Goal: Task Accomplishment & Management: Complete application form

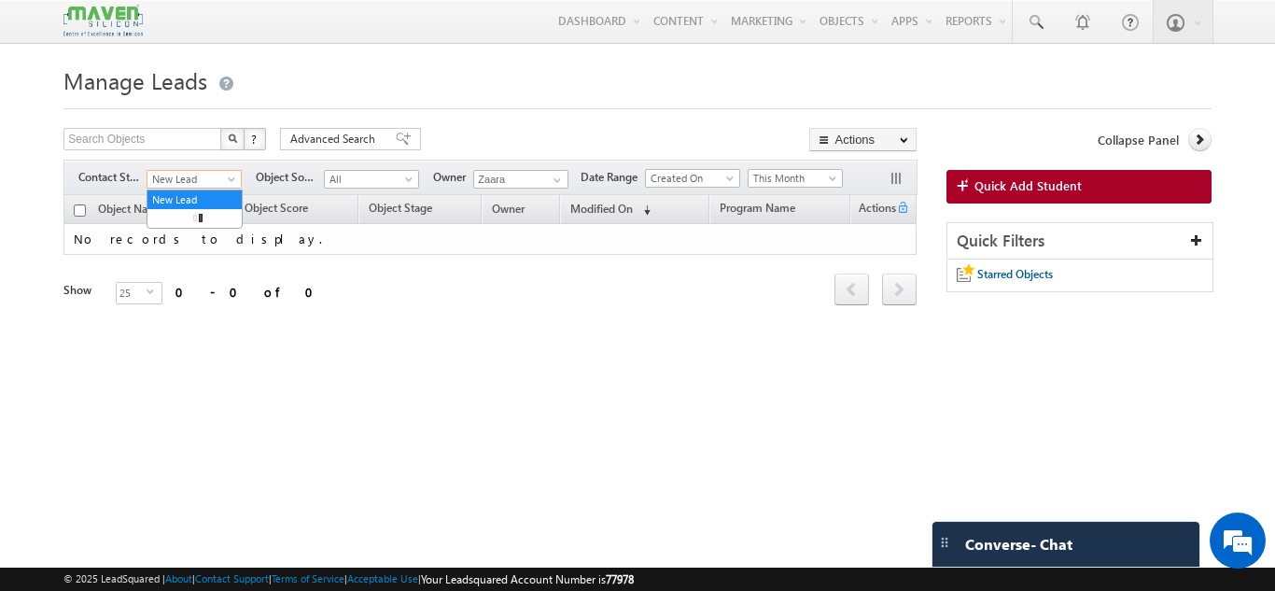
click at [177, 187] on span "New Lead" at bounding box center [191, 179] width 89 height 17
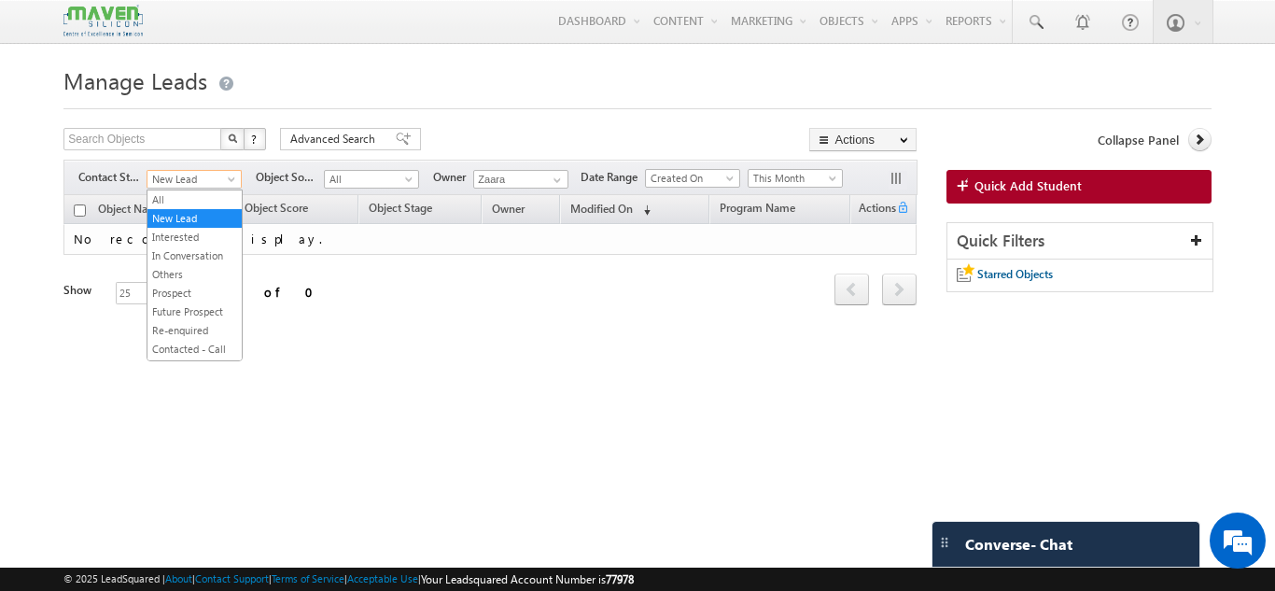
click at [330, 83] on h1 "Manage Leads" at bounding box center [636, 79] width 1147 height 36
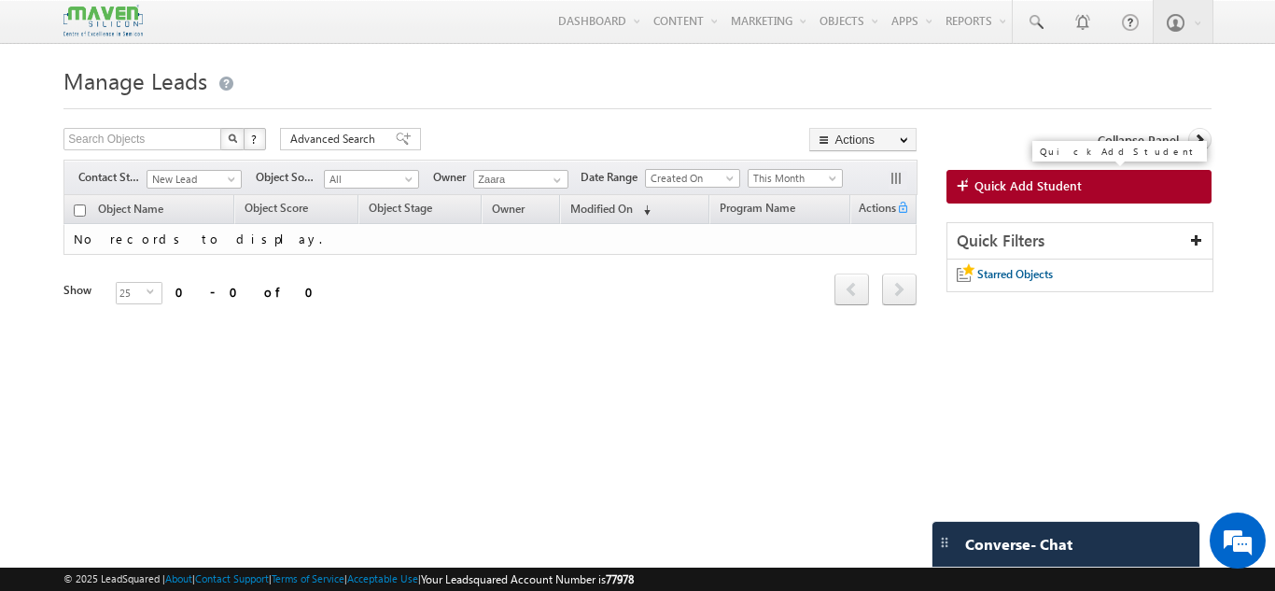
click at [986, 186] on span "Quick Add Student" at bounding box center [1027, 185] width 107 height 17
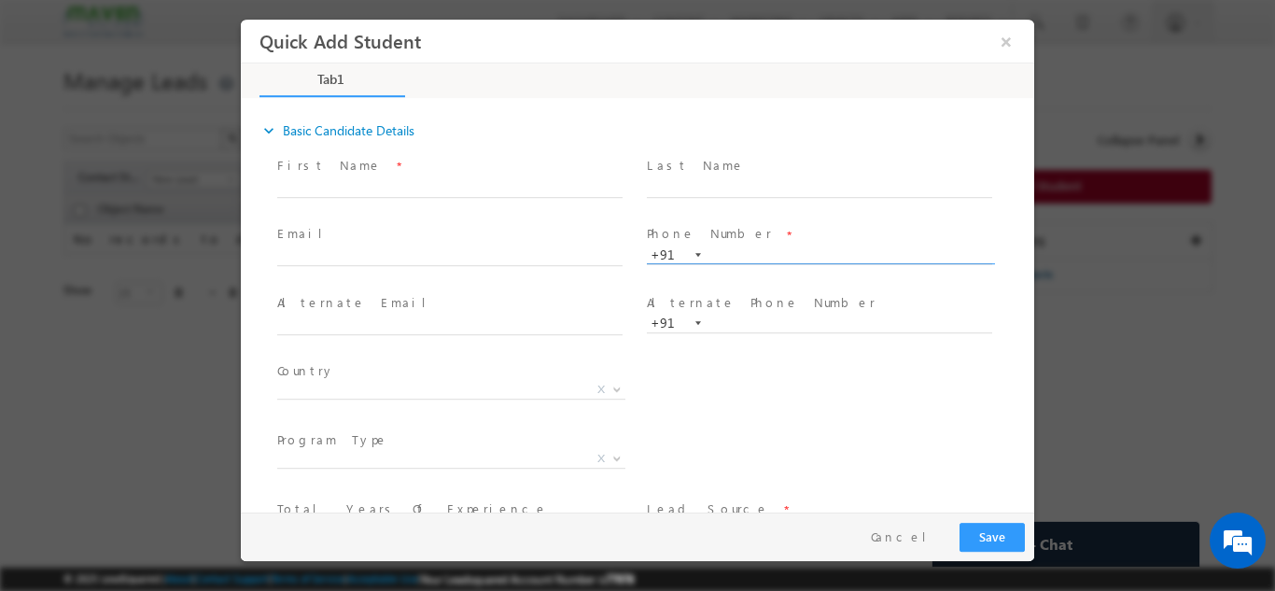
click at [761, 257] on input "text" at bounding box center [819, 254] width 345 height 19
type input "9632157619"
click at [790, 220] on div "Phone Number * +91-9632157619 9632157619 +91" at bounding box center [828, 253] width 370 height 66
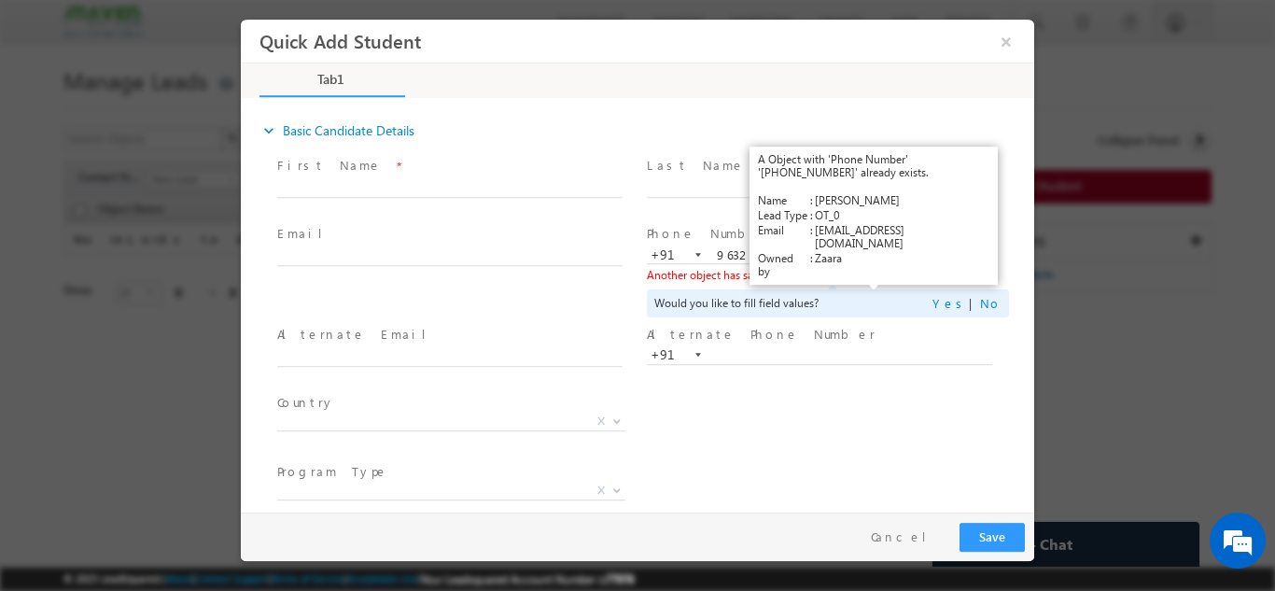
drag, startPoint x: 847, startPoint y: 271, endPoint x: 864, endPoint y: 270, distance: 16.8
click at [864, 270] on link "View Details" at bounding box center [875, 274] width 58 height 12
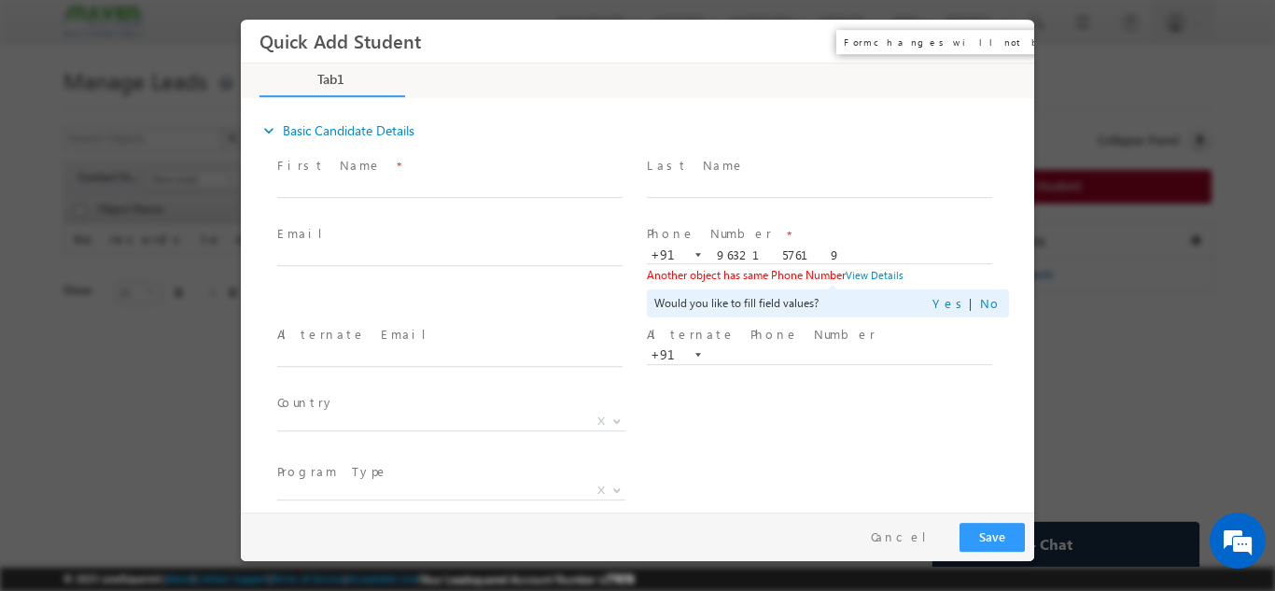
click at [1007, 41] on button "×" at bounding box center [1006, 40] width 32 height 35
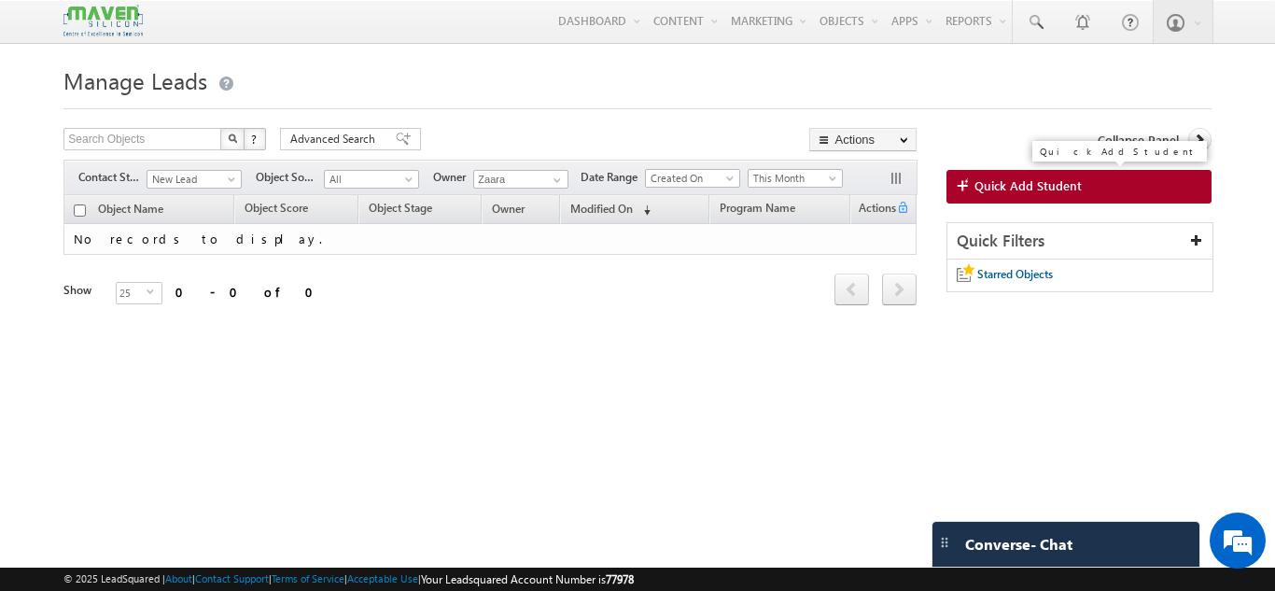
click at [1019, 181] on span "Quick Add Student" at bounding box center [1027, 185] width 107 height 17
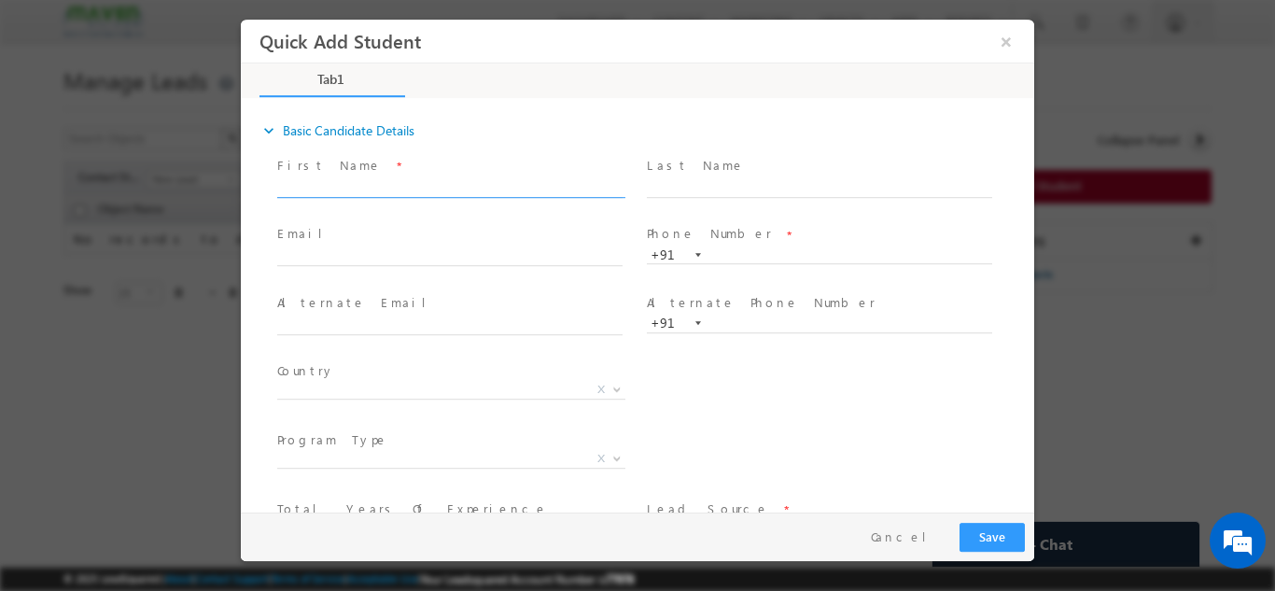
drag, startPoint x: 327, startPoint y: 177, endPoint x: 364, endPoint y: 203, distance: 45.0
click at [327, 178] on input "text" at bounding box center [449, 187] width 345 height 19
click at [526, 114] on div "expand_more Basic Candidate Details" at bounding box center [646, 130] width 775 height 34
click at [436, 186] on input "text" at bounding box center [449, 187] width 345 height 19
click at [1005, 40] on button "×" at bounding box center [1006, 40] width 32 height 35
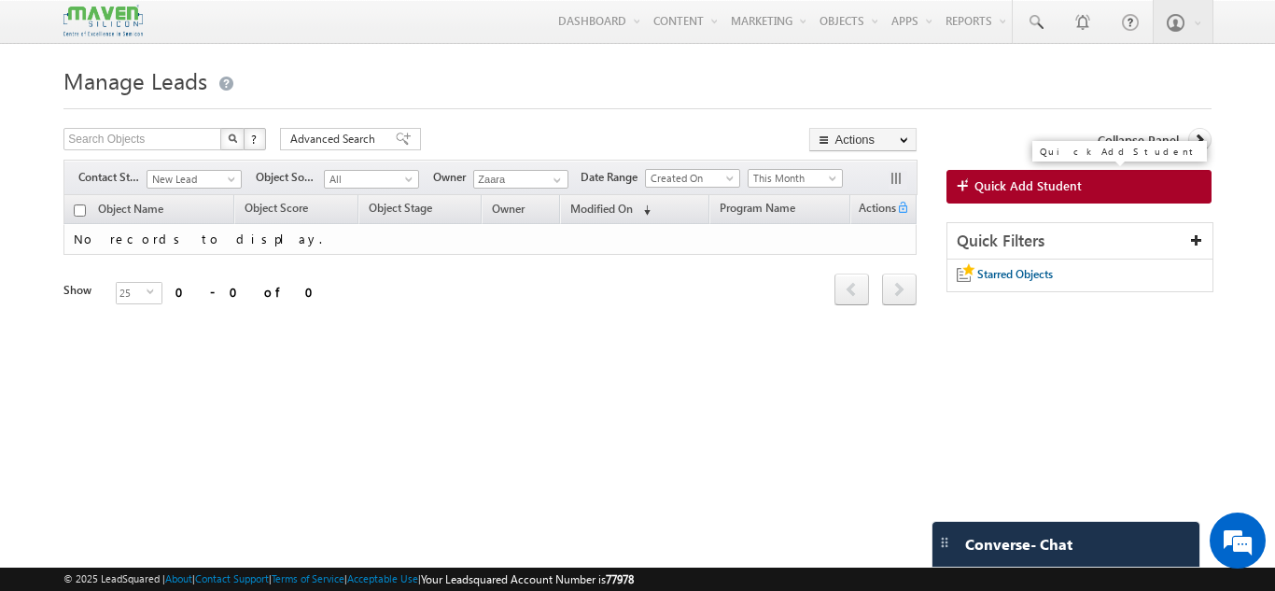
click at [1151, 190] on link "Quick Add Student" at bounding box center [1078, 187] width 265 height 34
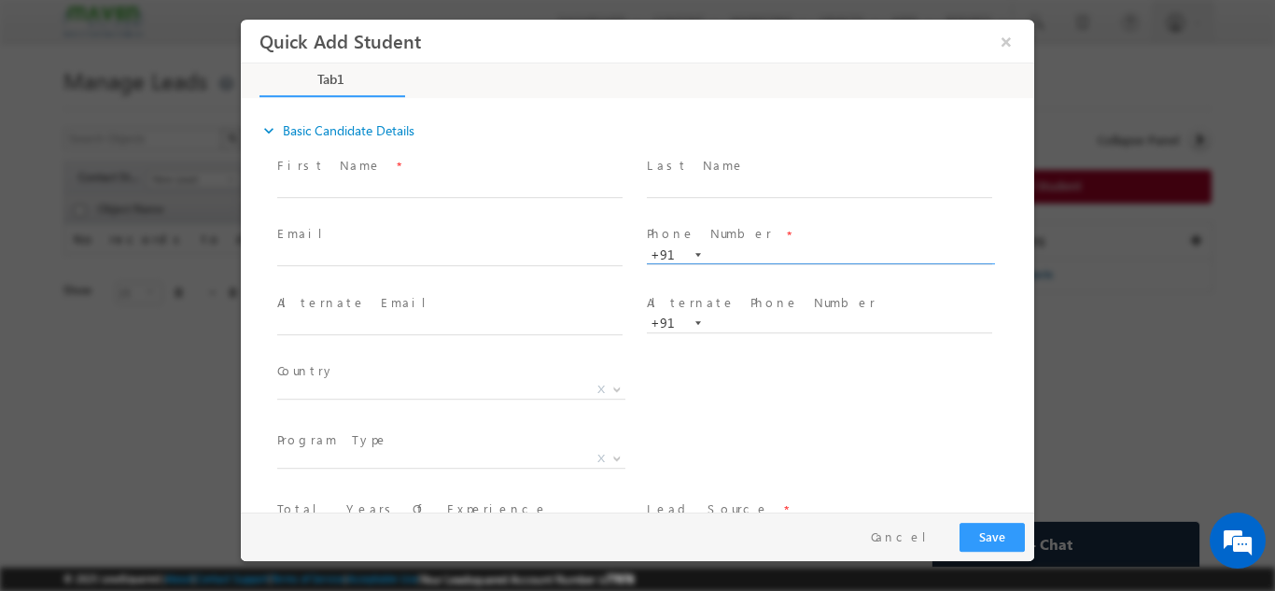
click at [725, 250] on input "text" at bounding box center [819, 254] width 345 height 19
click at [764, 213] on span at bounding box center [819, 206] width 344 height 21
click at [760, 253] on input "953914169" at bounding box center [819, 254] width 345 height 19
type input "9539141469"
click at [671, 200] on span at bounding box center [819, 206] width 344 height 21
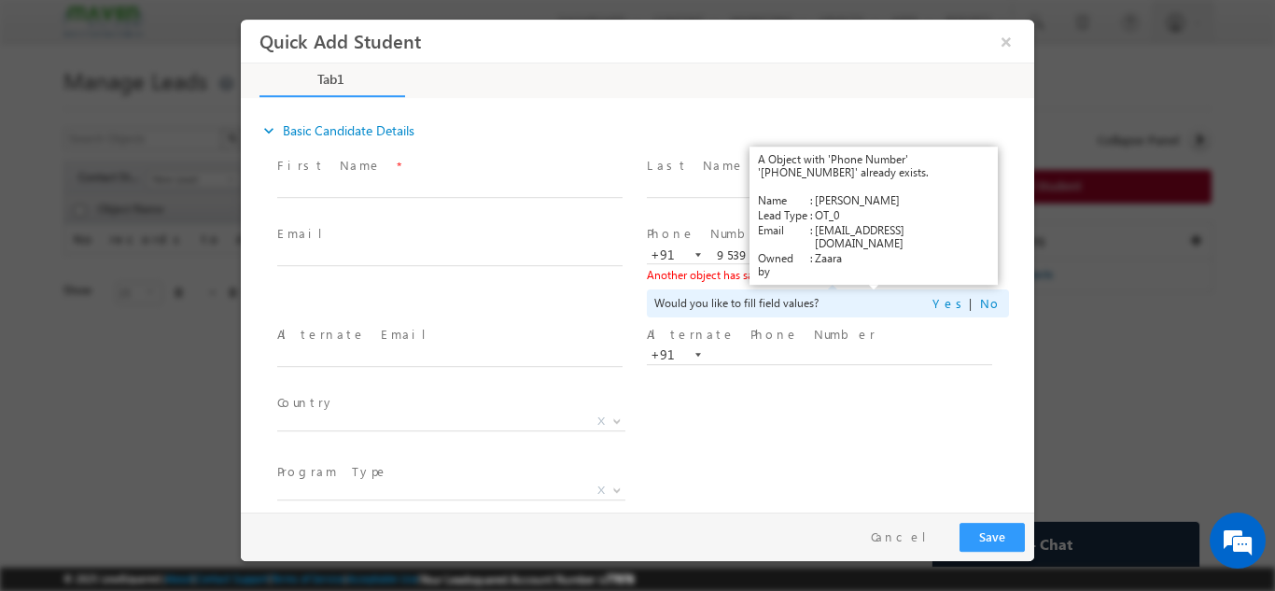
drag, startPoint x: 853, startPoint y: 269, endPoint x: 864, endPoint y: 273, distance: 12.1
click at [864, 273] on link "View Details" at bounding box center [875, 274] width 58 height 12
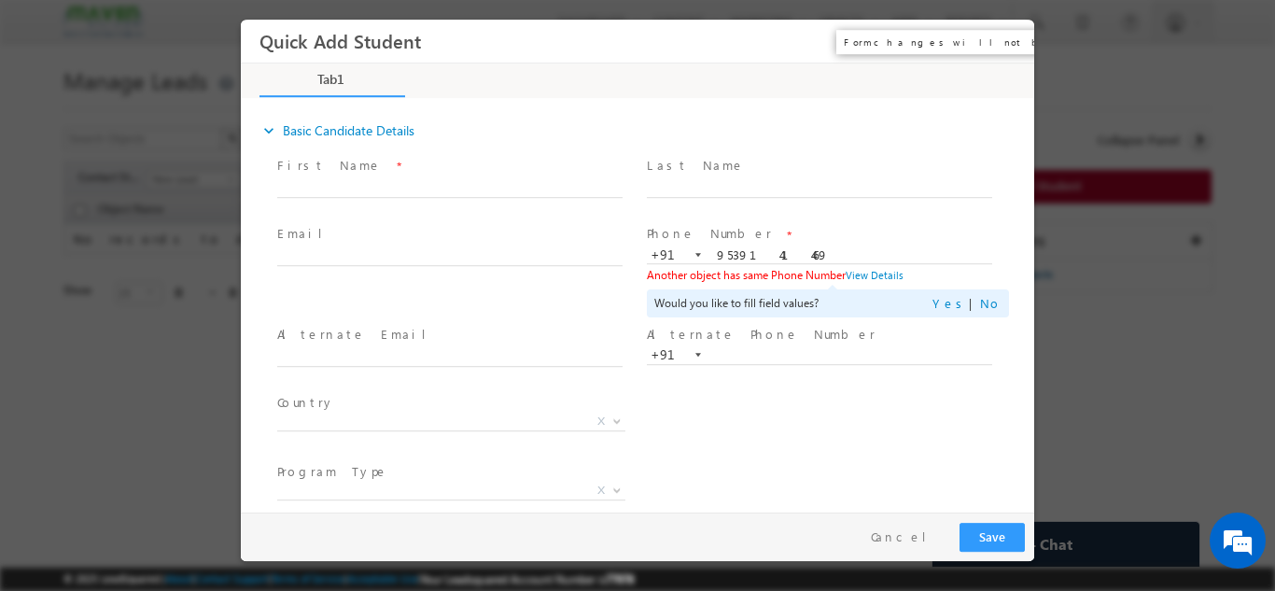
click at [1010, 42] on button "×" at bounding box center [1006, 40] width 32 height 35
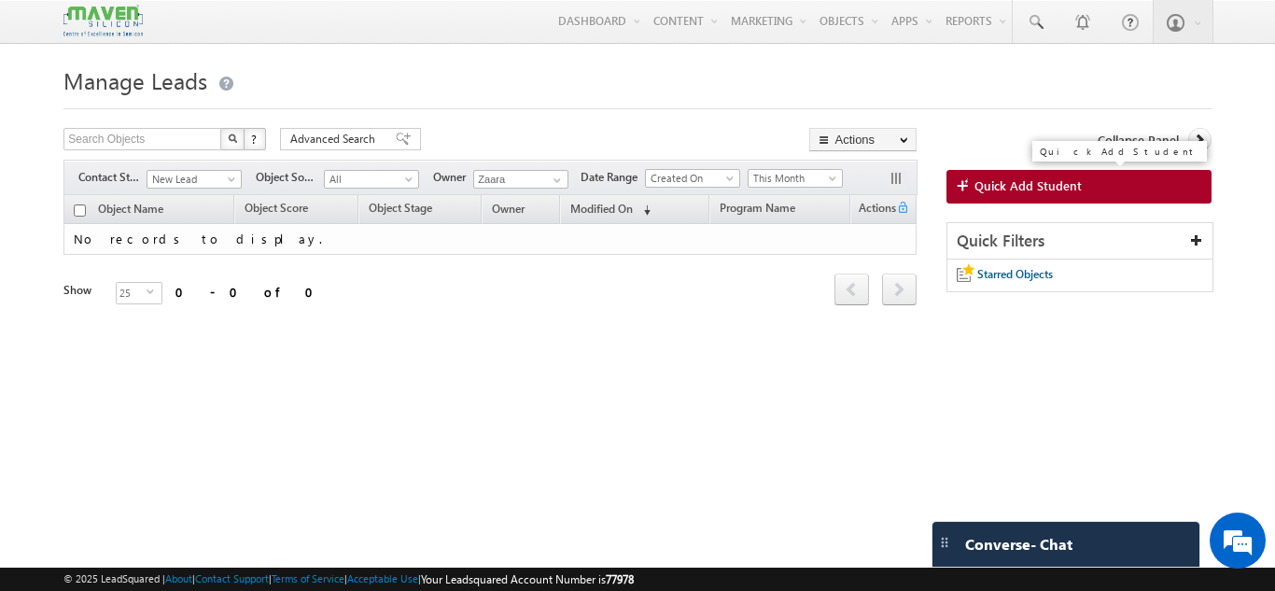
click at [1041, 179] on span "Quick Add Student" at bounding box center [1027, 185] width 107 height 17
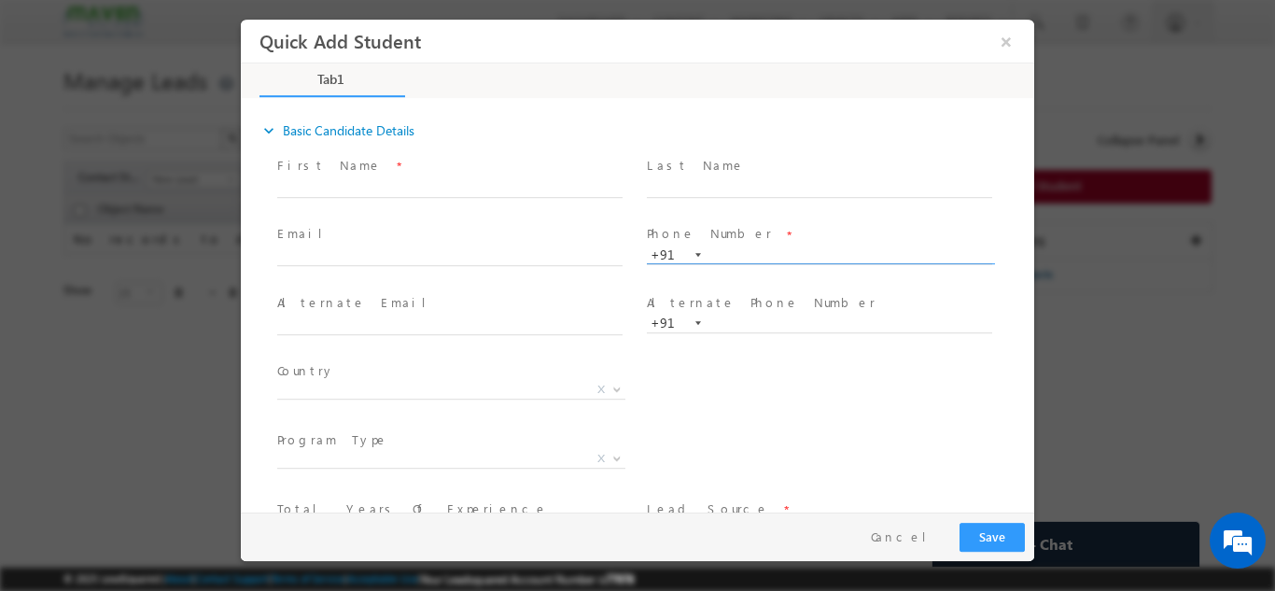
click at [762, 256] on input "text" at bounding box center [819, 254] width 345 height 19
type input "9481733505"
click at [745, 233] on span "Phone Number *" at bounding box center [819, 234] width 344 height 21
click at [747, 227] on span "Phone Number *" at bounding box center [819, 234] width 344 height 21
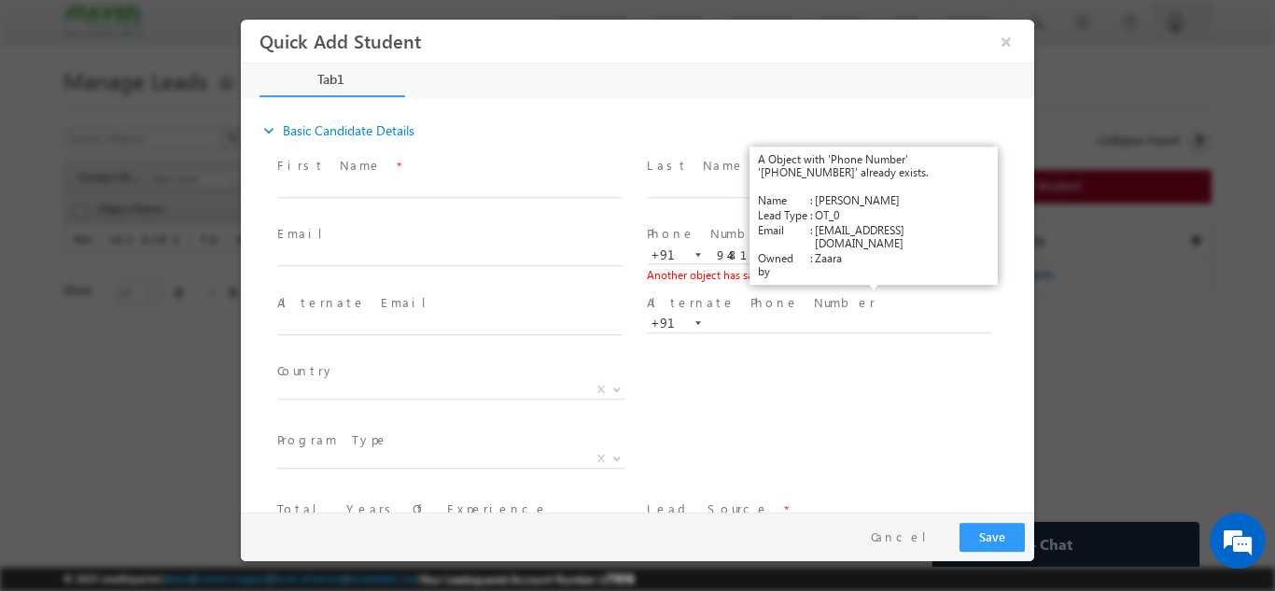
click at [889, 274] on link "View Details" at bounding box center [875, 274] width 58 height 12
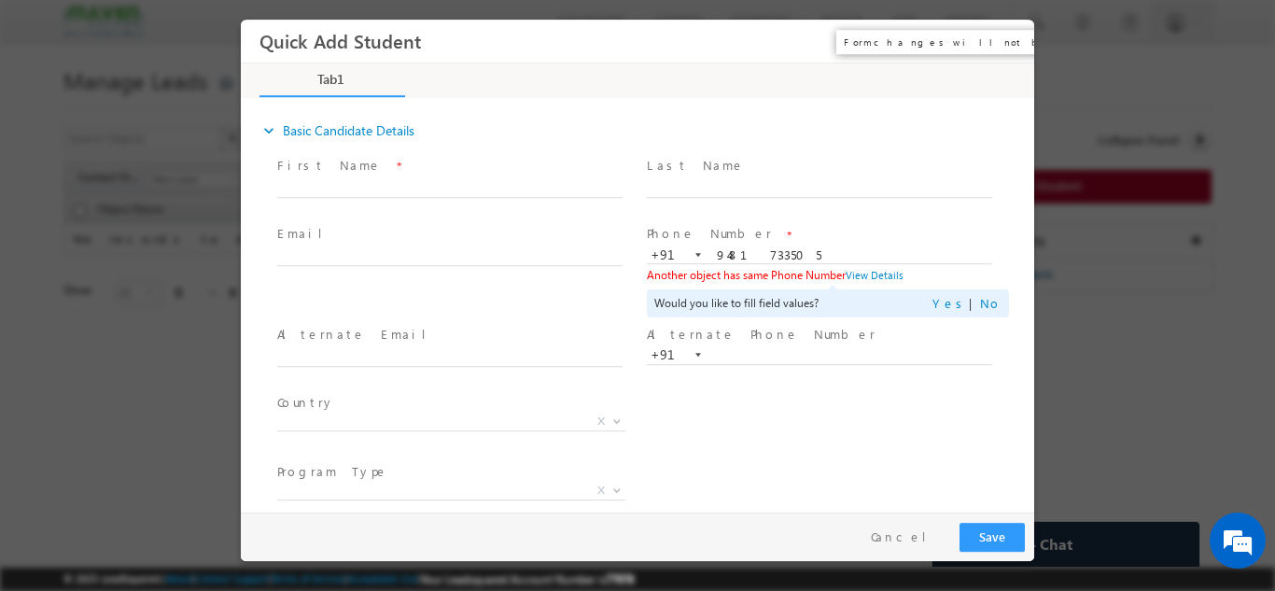
click at [998, 39] on button "×" at bounding box center [1006, 40] width 32 height 35
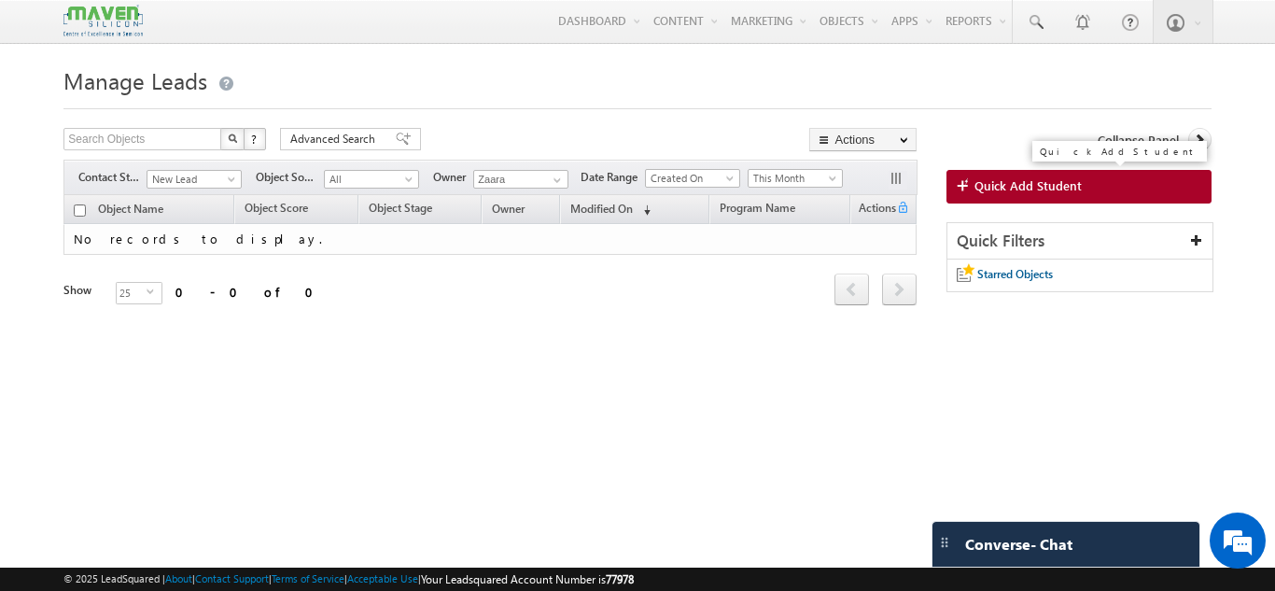
click at [1091, 181] on link "Quick Add Student" at bounding box center [1078, 187] width 265 height 34
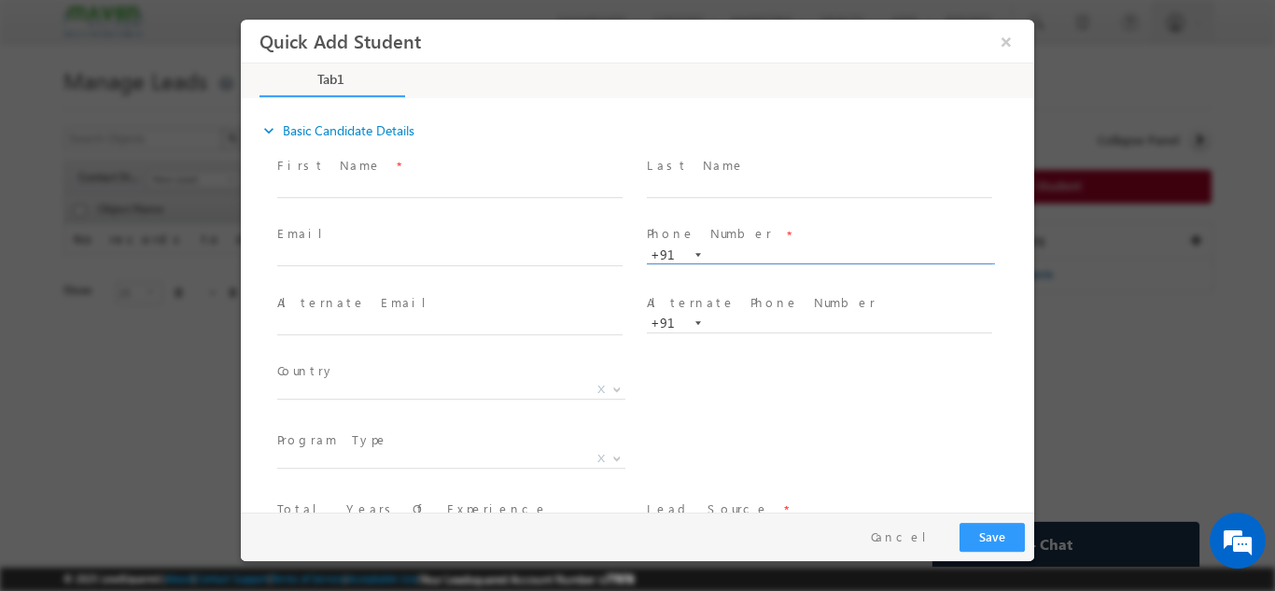
click at [720, 245] on input "text" at bounding box center [819, 254] width 345 height 19
type input "8904630983"
drag, startPoint x: 744, startPoint y: 224, endPoint x: 773, endPoint y: 220, distance: 29.2
click at [743, 224] on span "Phone Number *" at bounding box center [819, 234] width 344 height 21
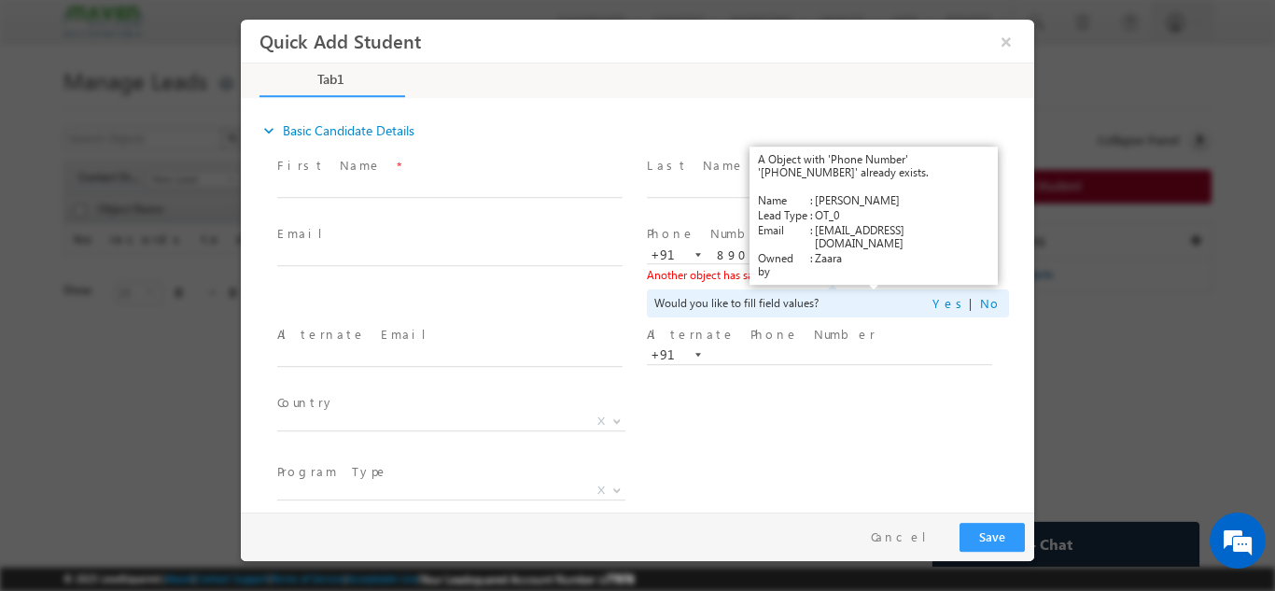
click at [864, 276] on link "View Details" at bounding box center [875, 274] width 58 height 12
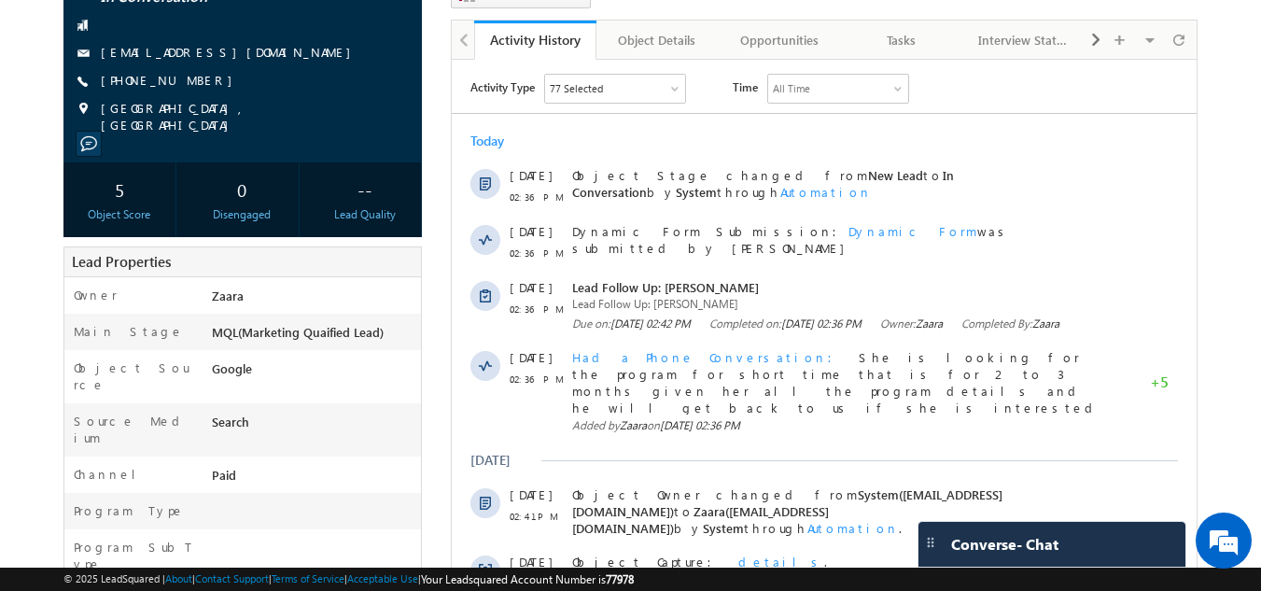
click at [1211, 194] on body "Menu [GEOGRAPHIC_DATA] lsq2@ maven -sili con.c om" at bounding box center [630, 510] width 1261 height 1380
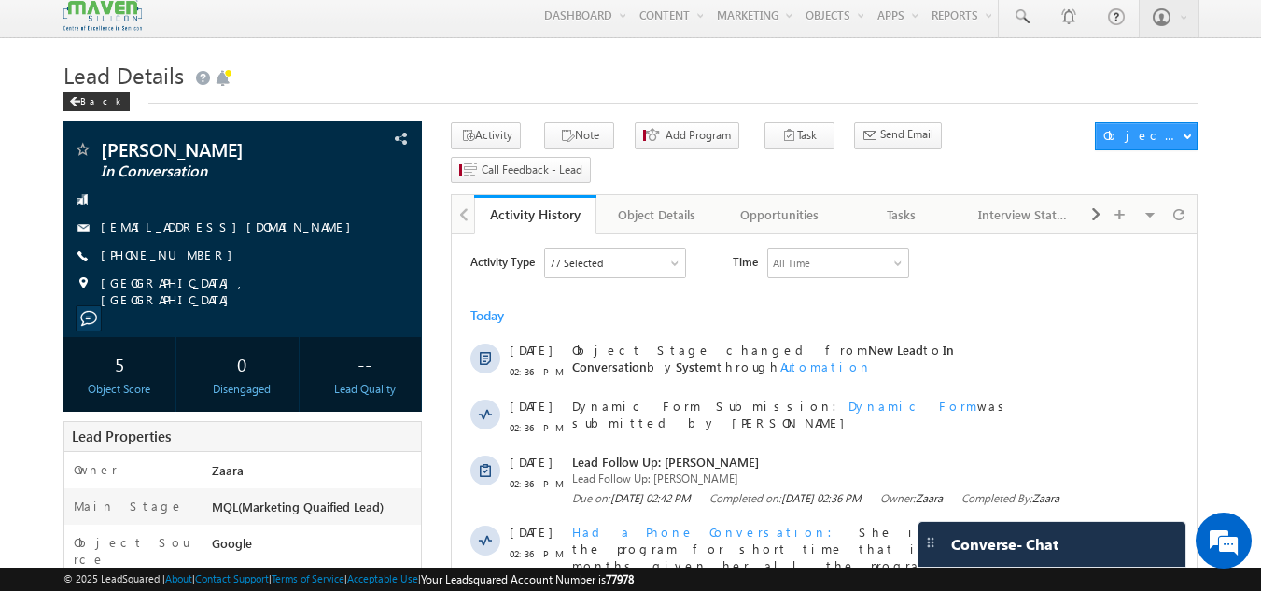
scroll to position [5, 0]
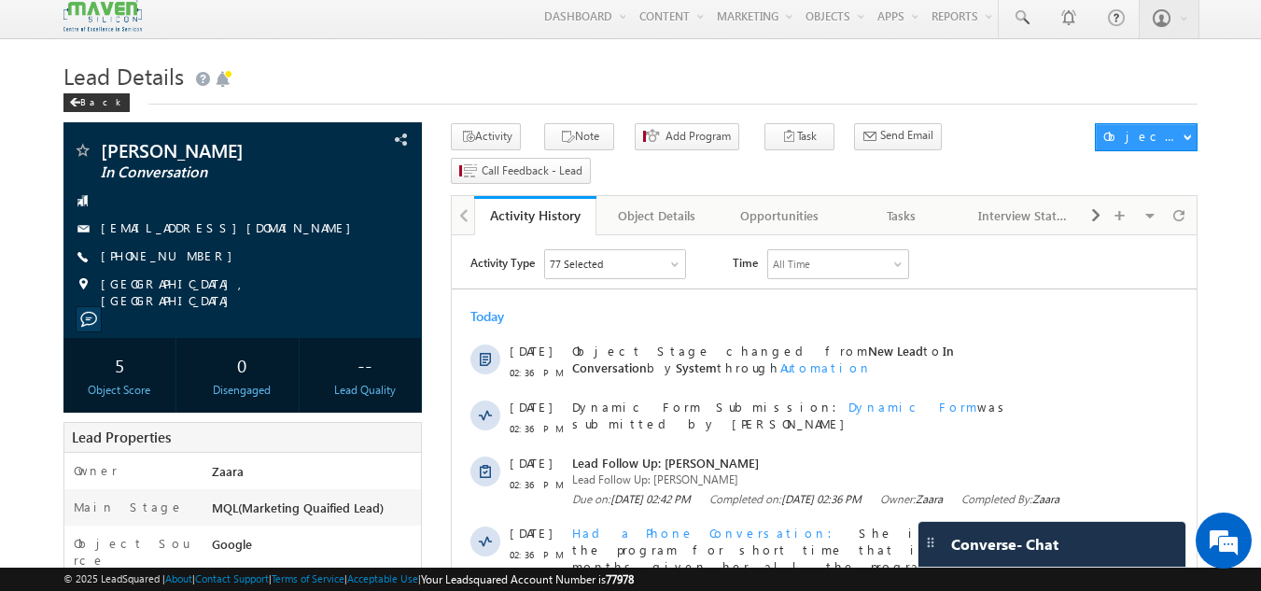
drag, startPoint x: 1211, startPoint y: 194, endPoint x: 1222, endPoint y: 83, distance: 111.5
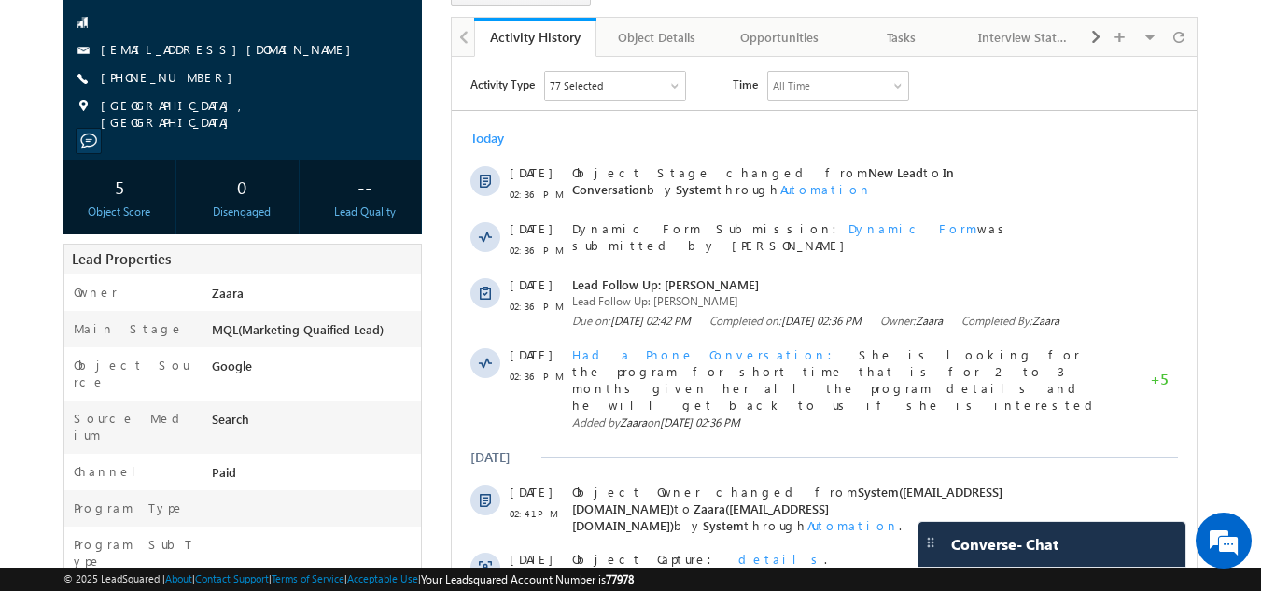
scroll to position [152, 0]
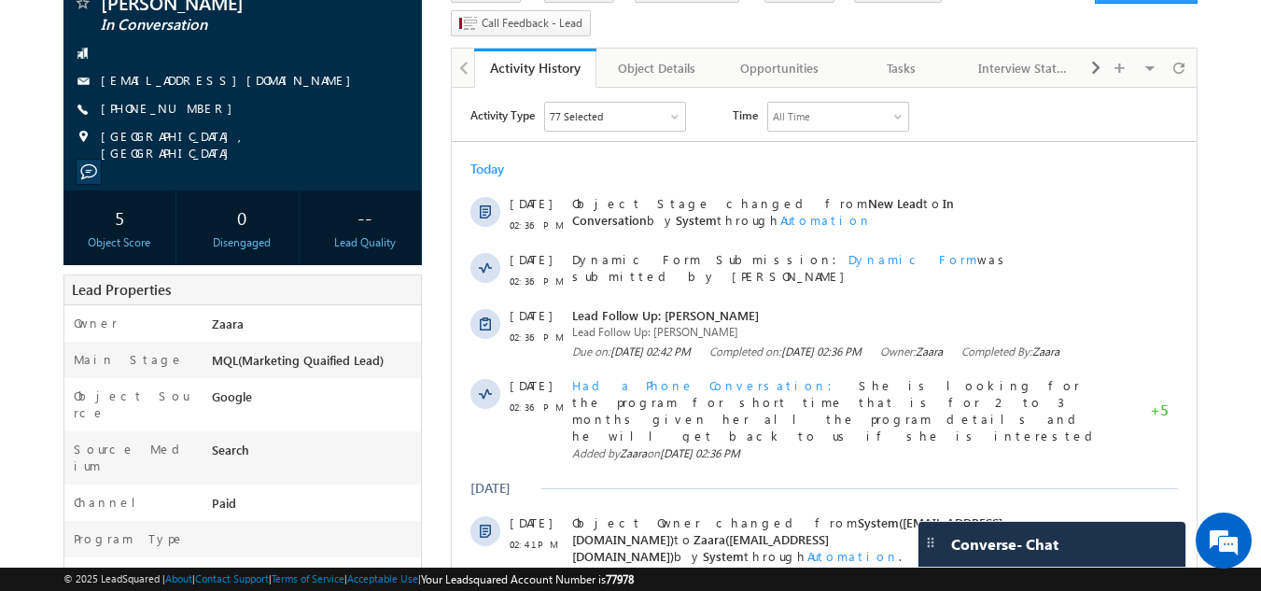
drag, startPoint x: 203, startPoint y: 109, endPoint x: 190, endPoint y: 110, distance: 13.1
click at [190, 110] on div "[PHONE_NUMBER]" at bounding box center [243, 109] width 341 height 19
copy div "[PHONE_NUMBER]"
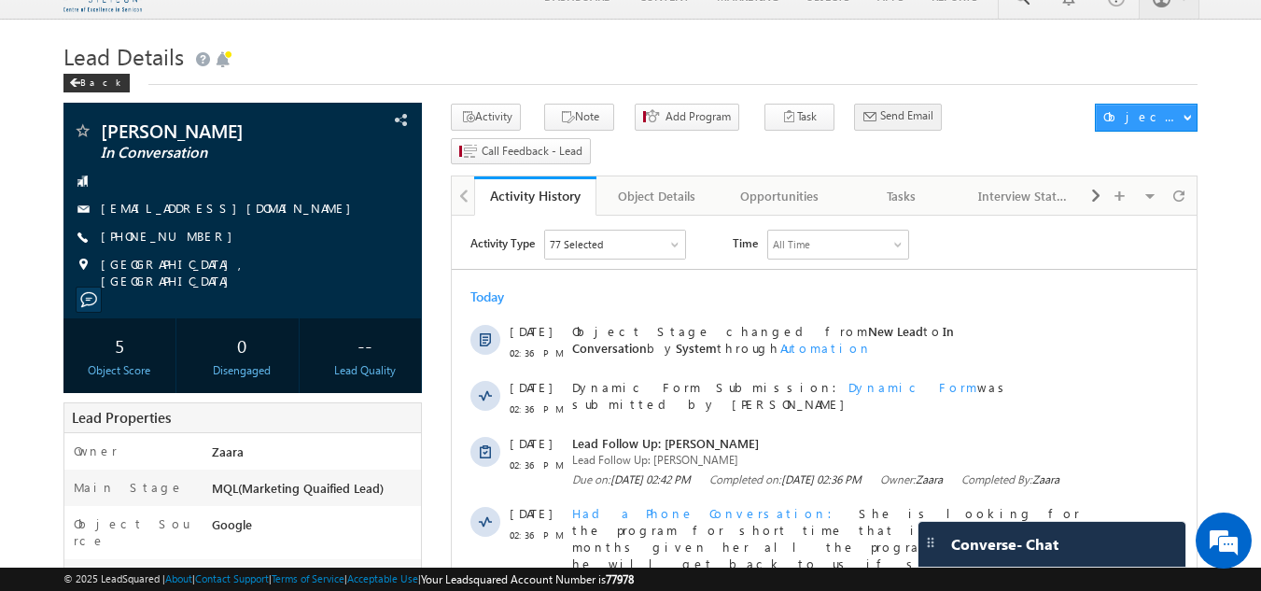
scroll to position [0, 0]
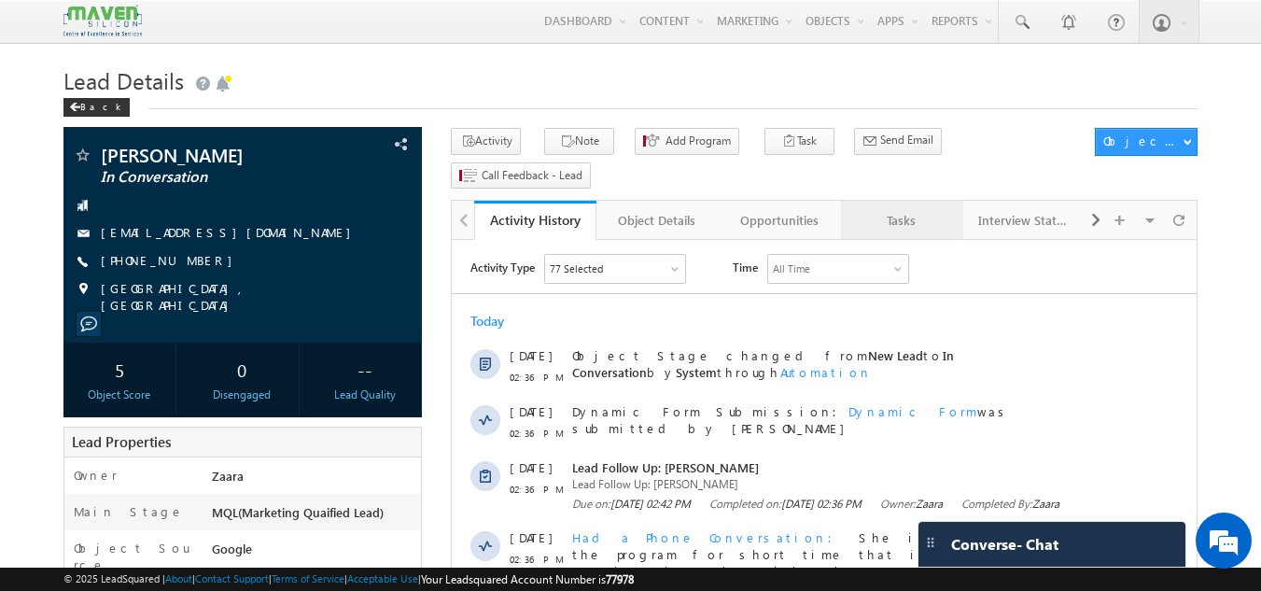
click at [904, 209] on div "Tasks" at bounding box center [901, 220] width 91 height 22
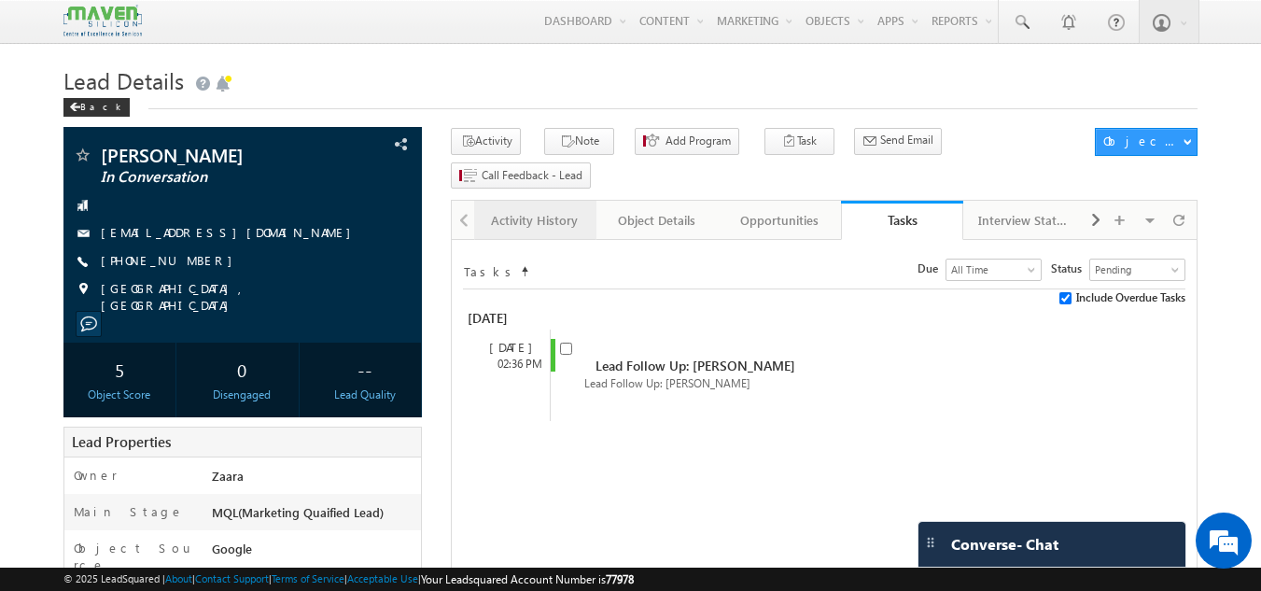
click at [547, 209] on div "Activity History" at bounding box center [534, 220] width 91 height 22
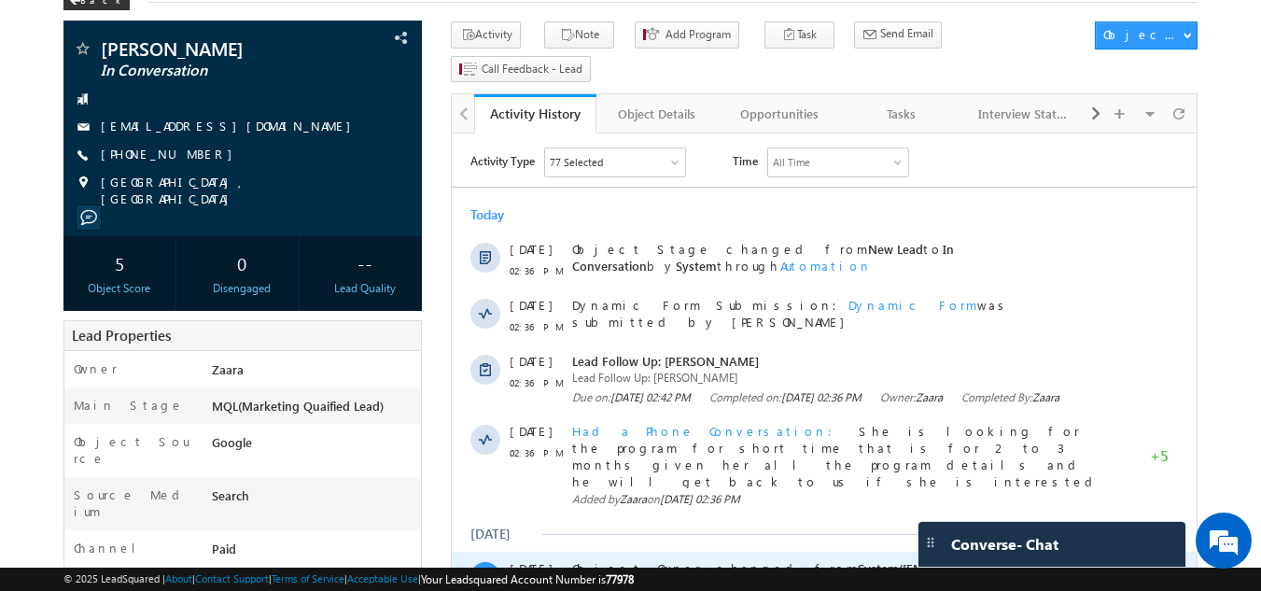
scroll to position [280, 0]
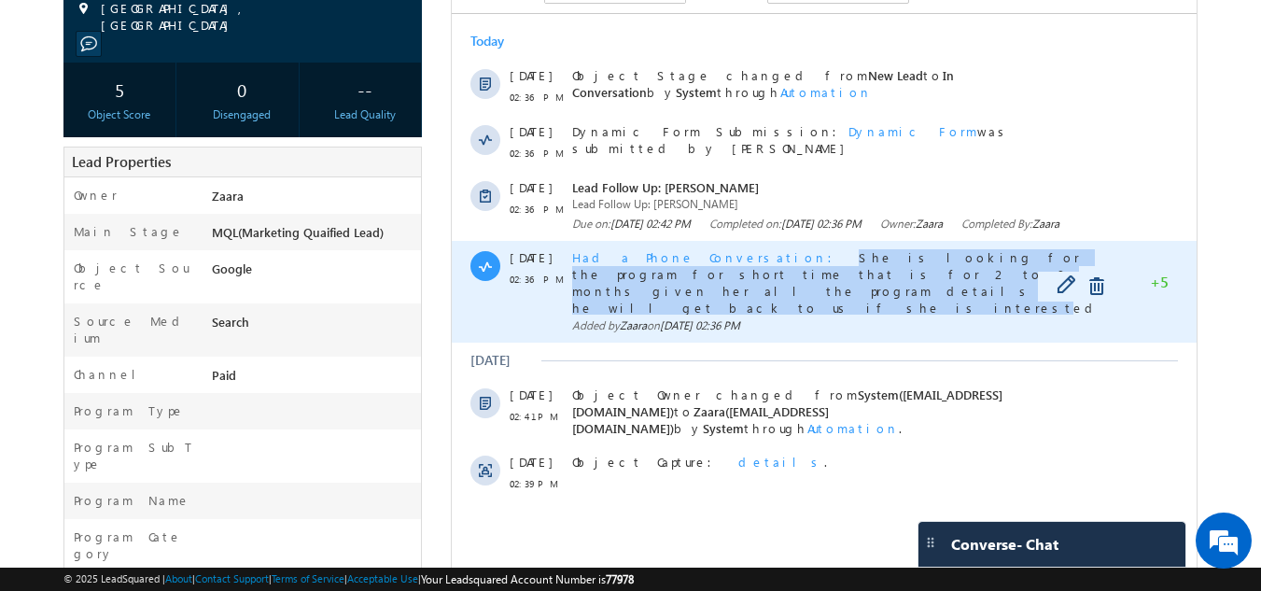
drag, startPoint x: 726, startPoint y: 268, endPoint x: 974, endPoint y: 287, distance: 249.0
click at [974, 287] on span "She is looking for the program for short time that is for 2 to 3 months given h…" at bounding box center [835, 290] width 527 height 83
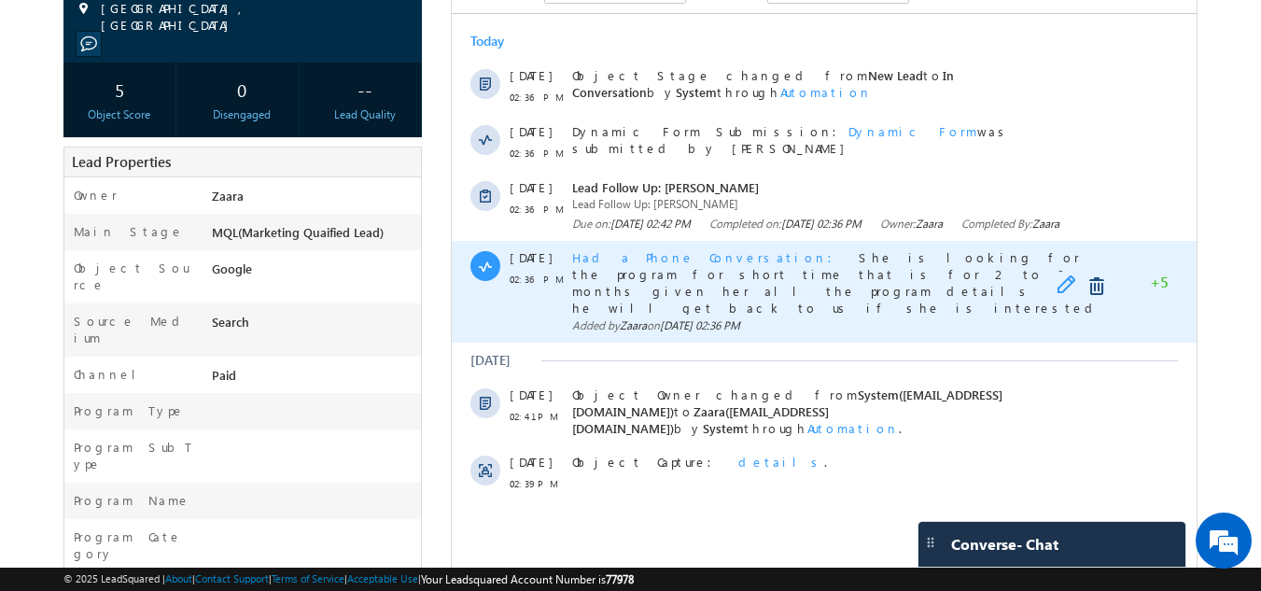
click at [1070, 298] on span at bounding box center [1070, 286] width 29 height 22
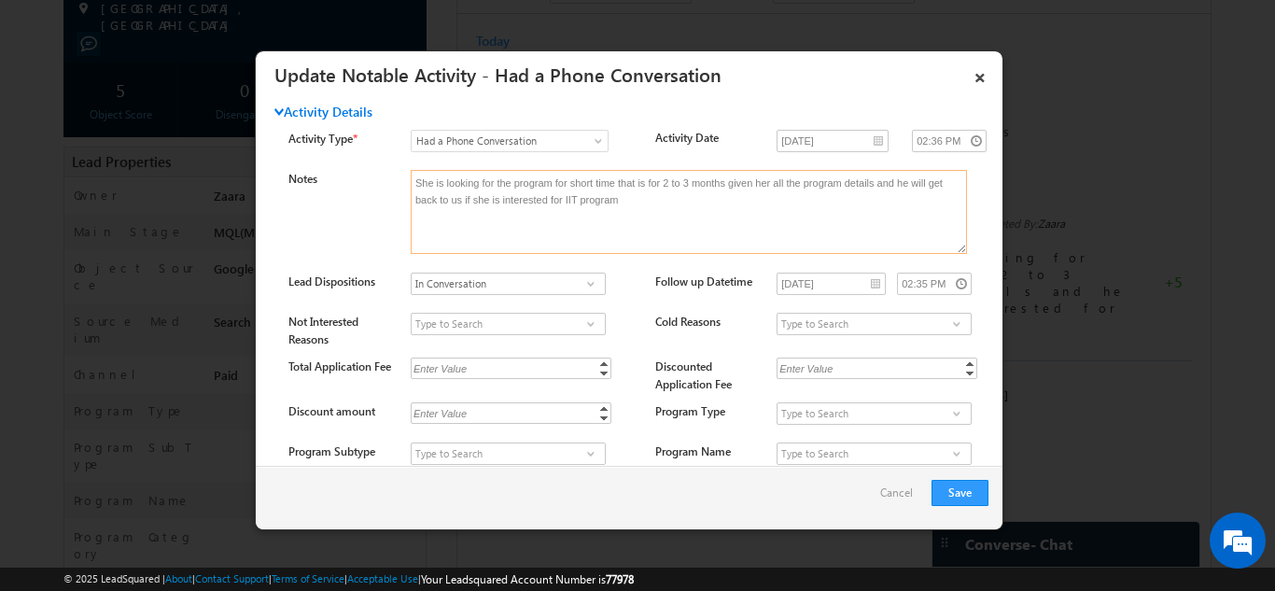
drag, startPoint x: 631, startPoint y: 195, endPoint x: 315, endPoint y: 189, distance: 315.5
click at [315, 189] on div "Notes She is looking for the program for short time that is for 2 to 3 months g…" at bounding box center [645, 216] width 714 height 93
click at [981, 72] on link "×" at bounding box center [980, 74] width 32 height 33
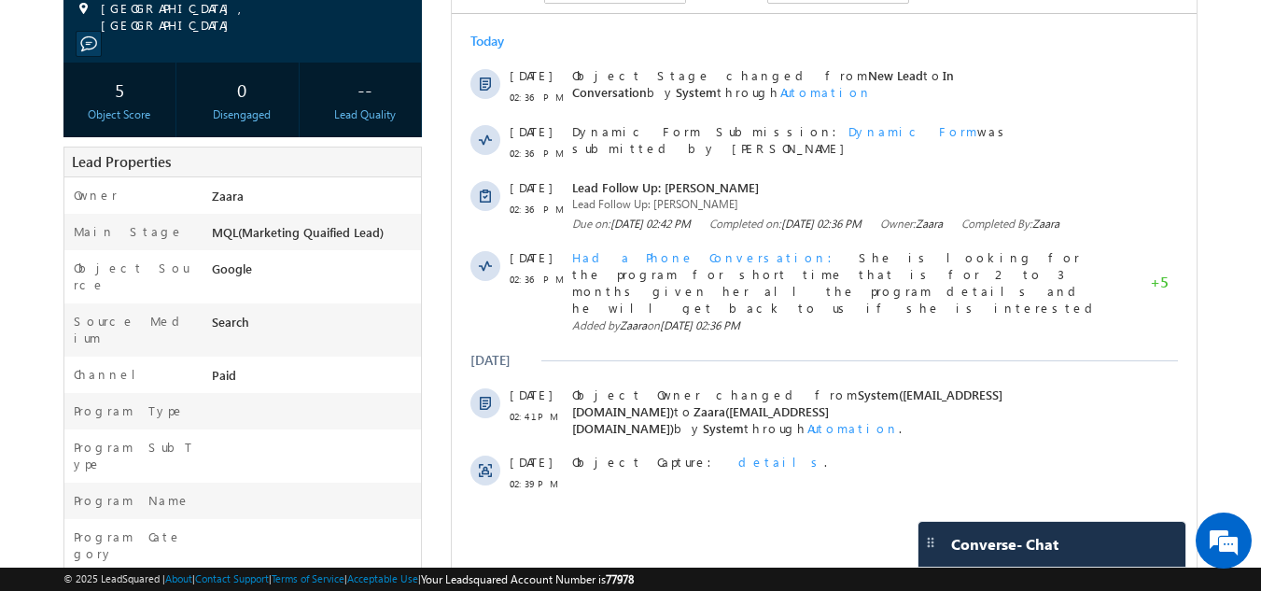
scroll to position [0, 0]
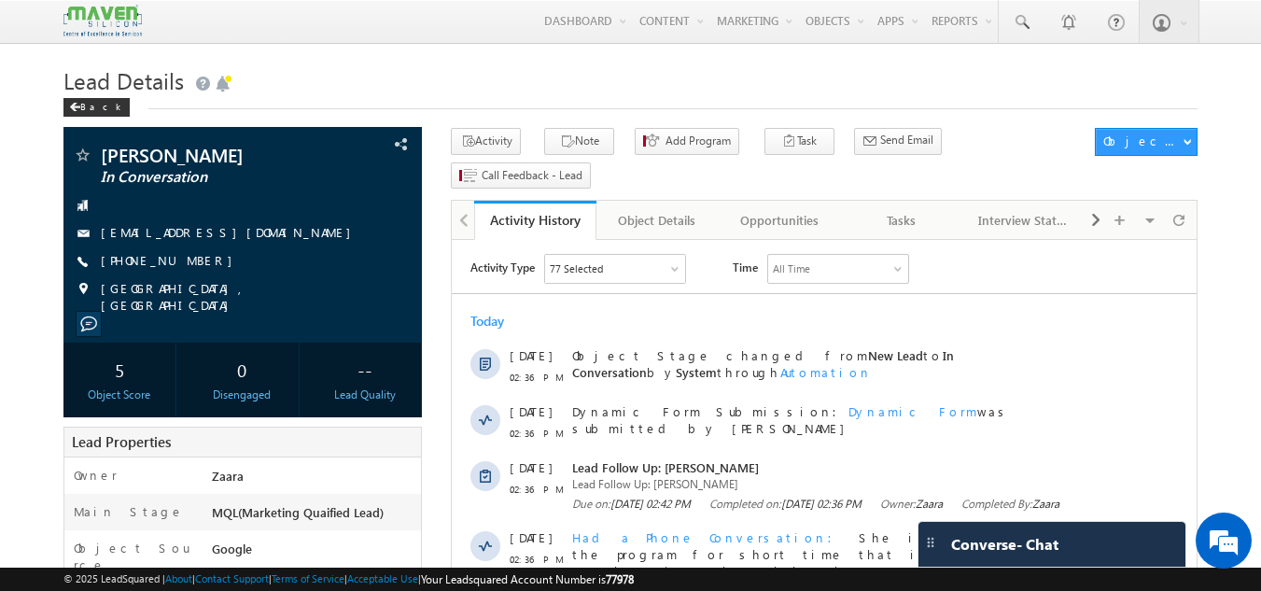
click at [902, 209] on div "Tasks" at bounding box center [901, 220] width 91 height 22
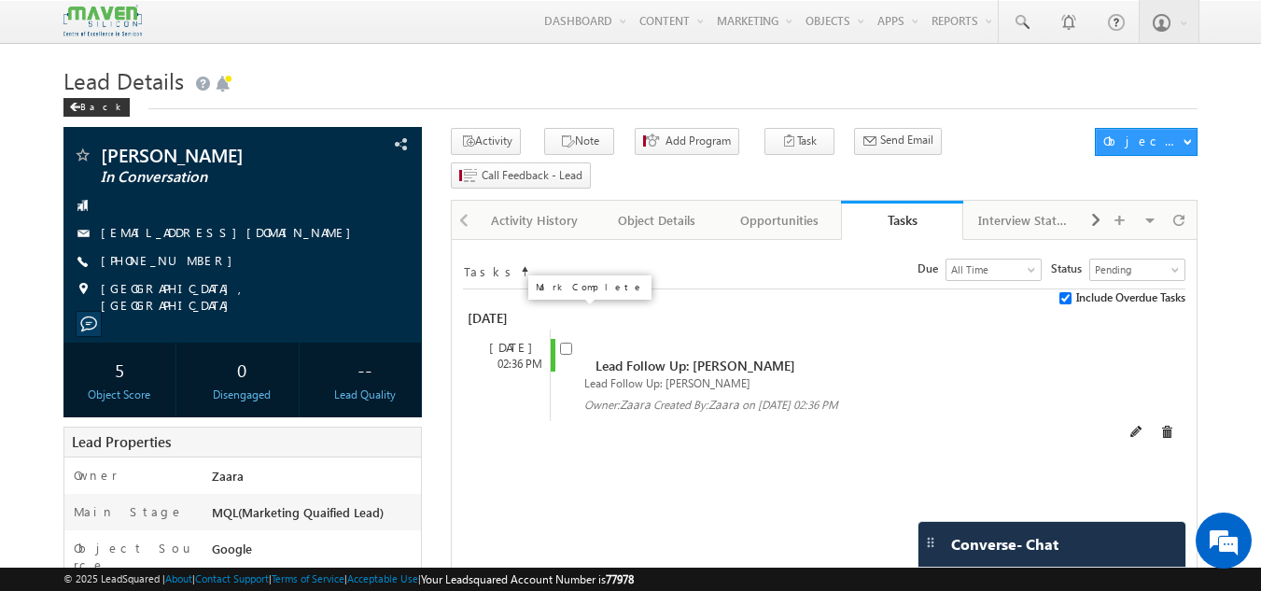
click at [560, 343] on input "checkbox" at bounding box center [566, 349] width 12 height 12
checkbox input "false"
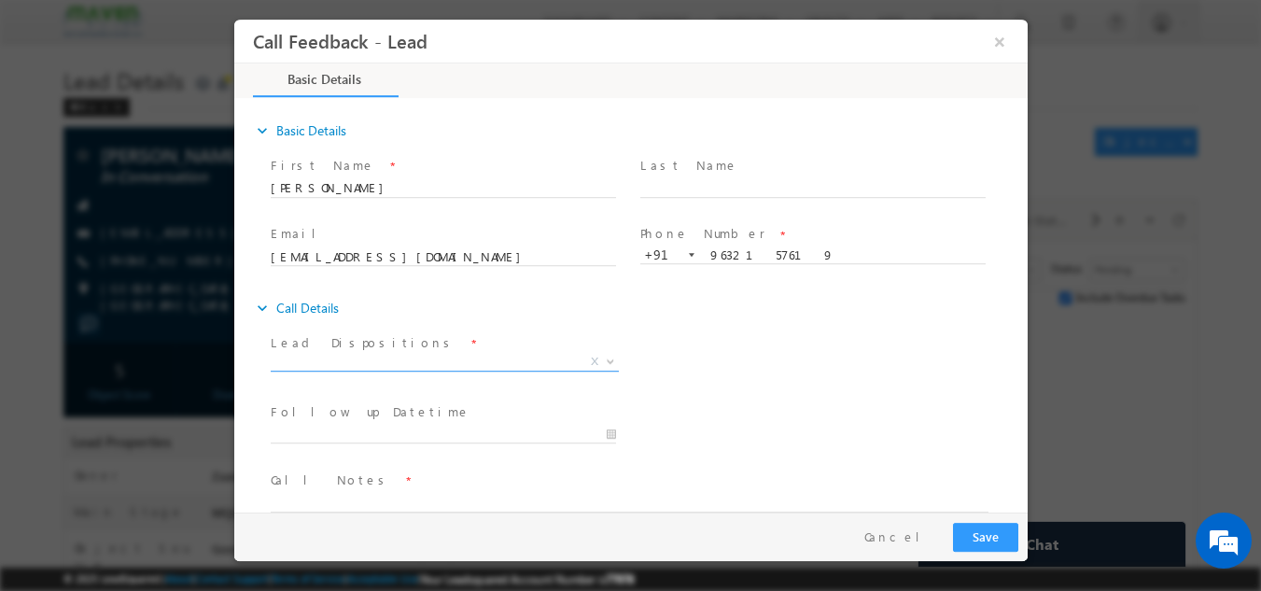
click at [395, 359] on span "X" at bounding box center [444, 361] width 348 height 19
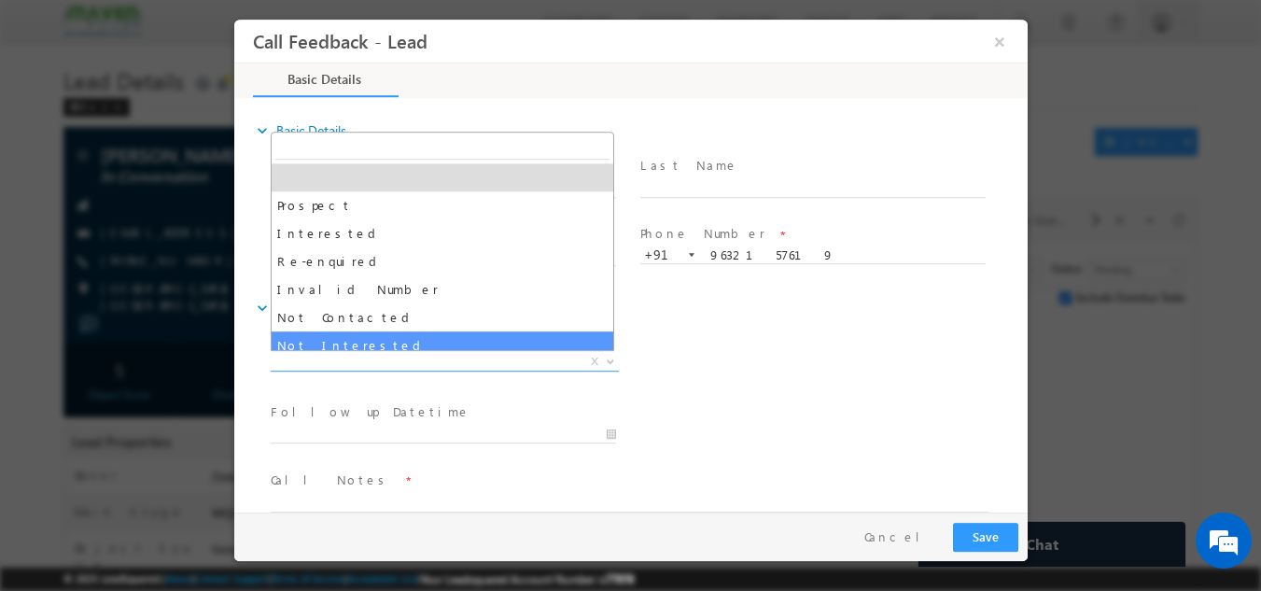
select select "Not Interested"
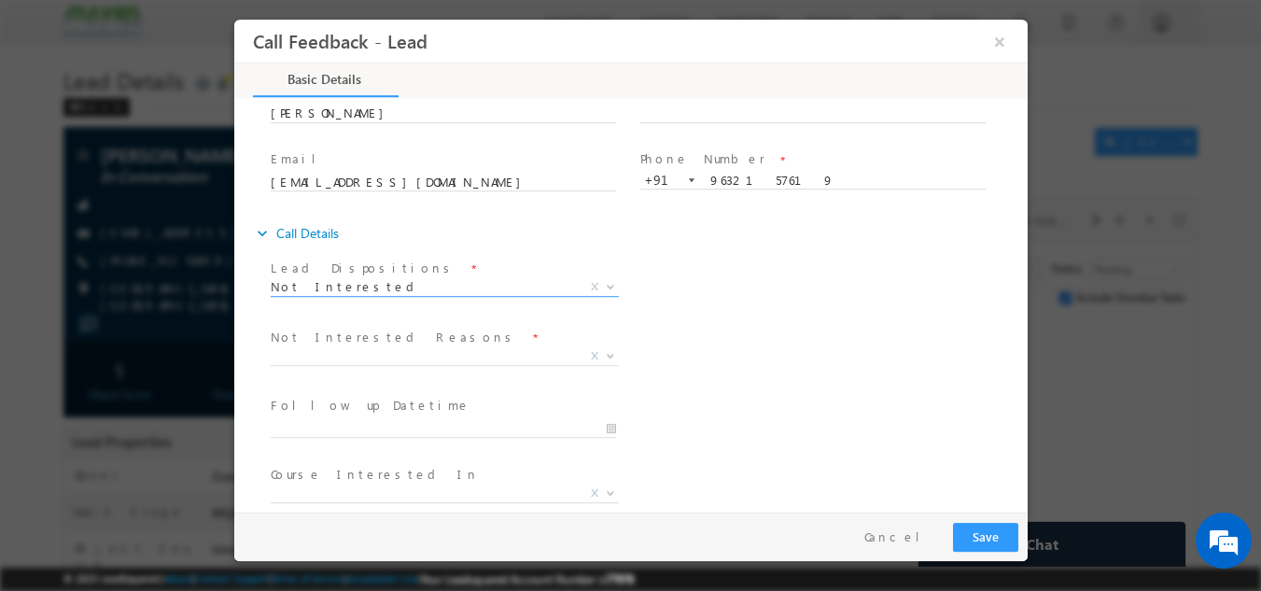
scroll to position [168, 0]
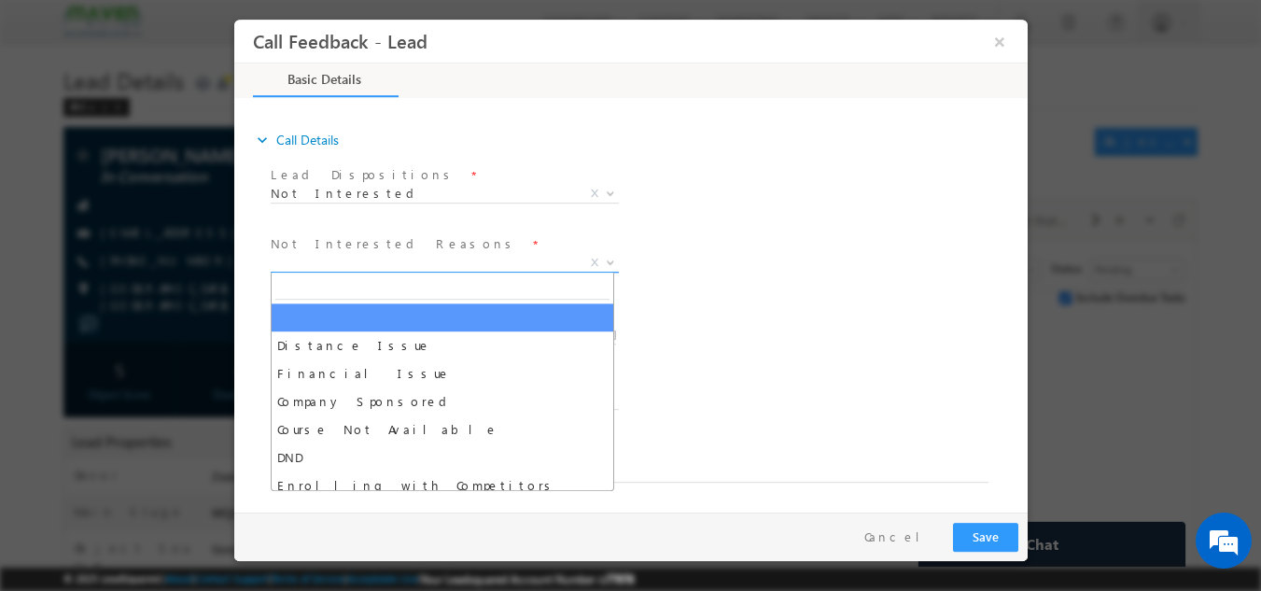
click at [364, 269] on span "X" at bounding box center [444, 262] width 348 height 19
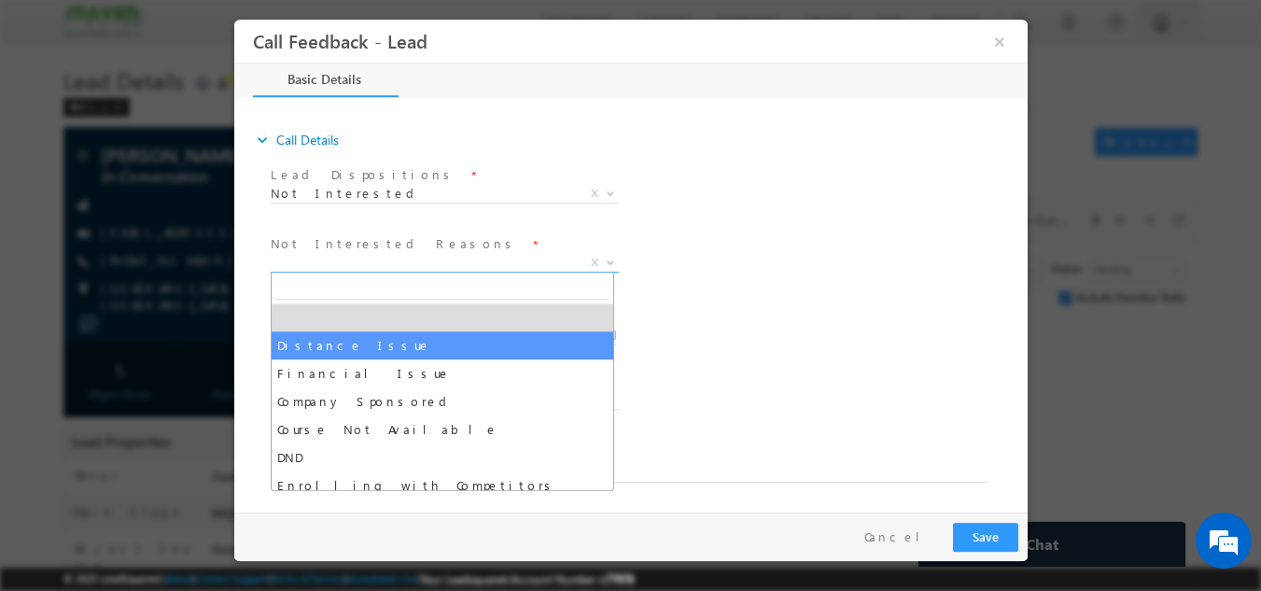
scroll to position [37, 0]
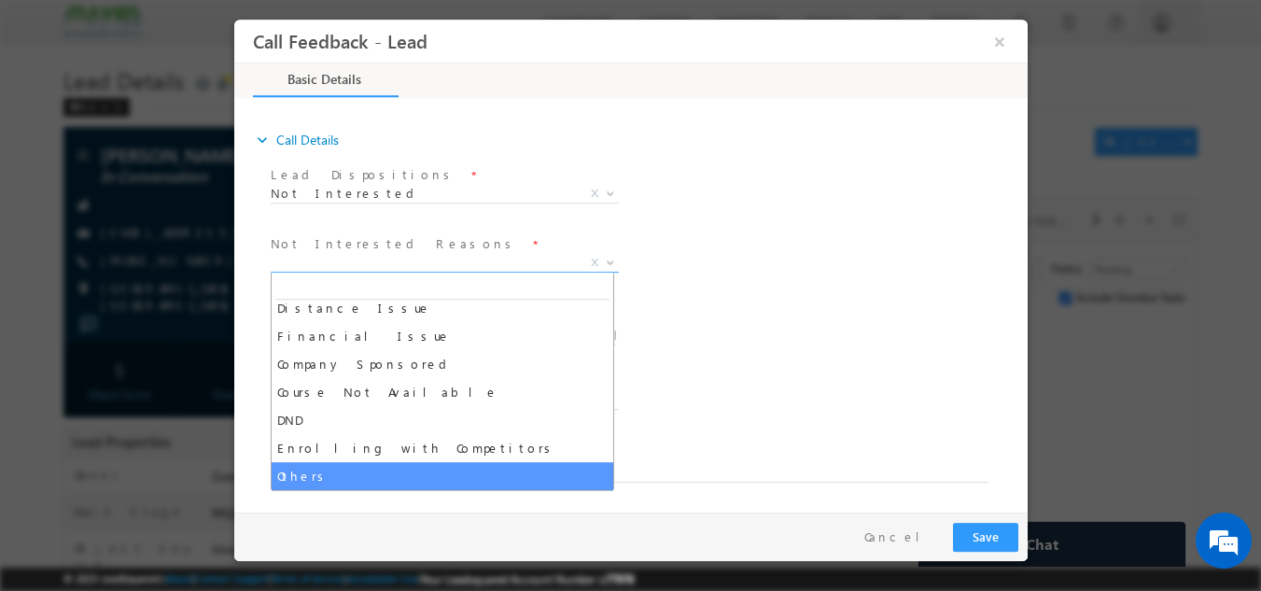
select select "Others"
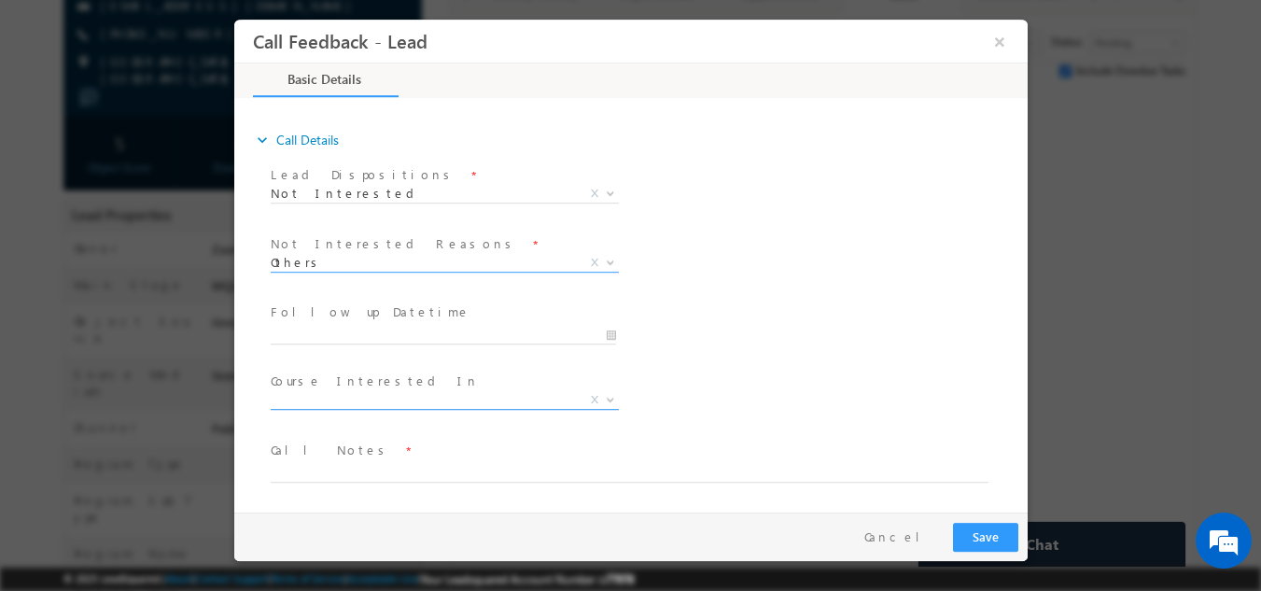
scroll to position [280, 0]
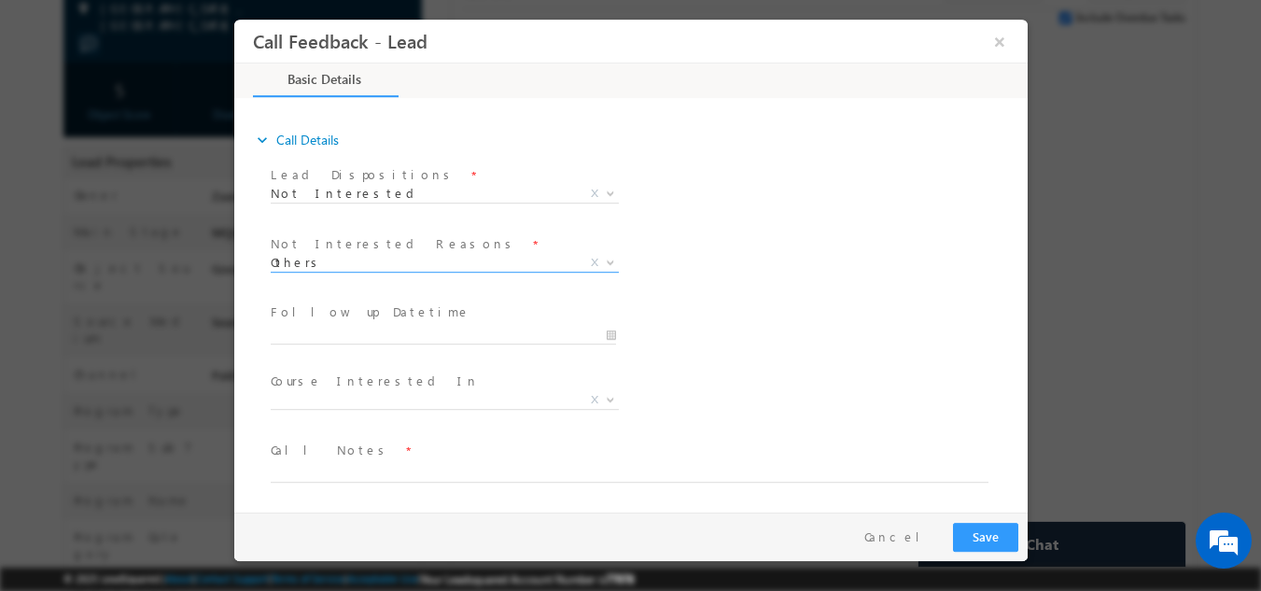
click at [372, 455] on span "Call Notes *" at bounding box center [618, 450] width 697 height 21
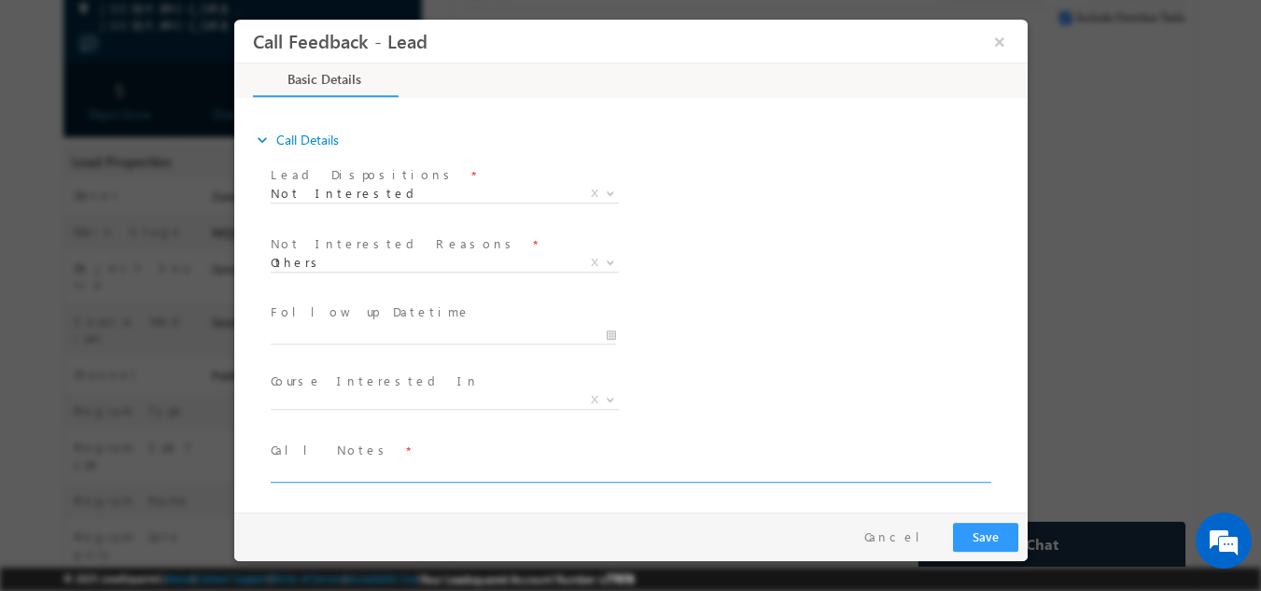
click at [372, 465] on textarea at bounding box center [629, 470] width 718 height 21
paste textarea "She is looking for the program for short time that is for 2 to 3 months given h…"
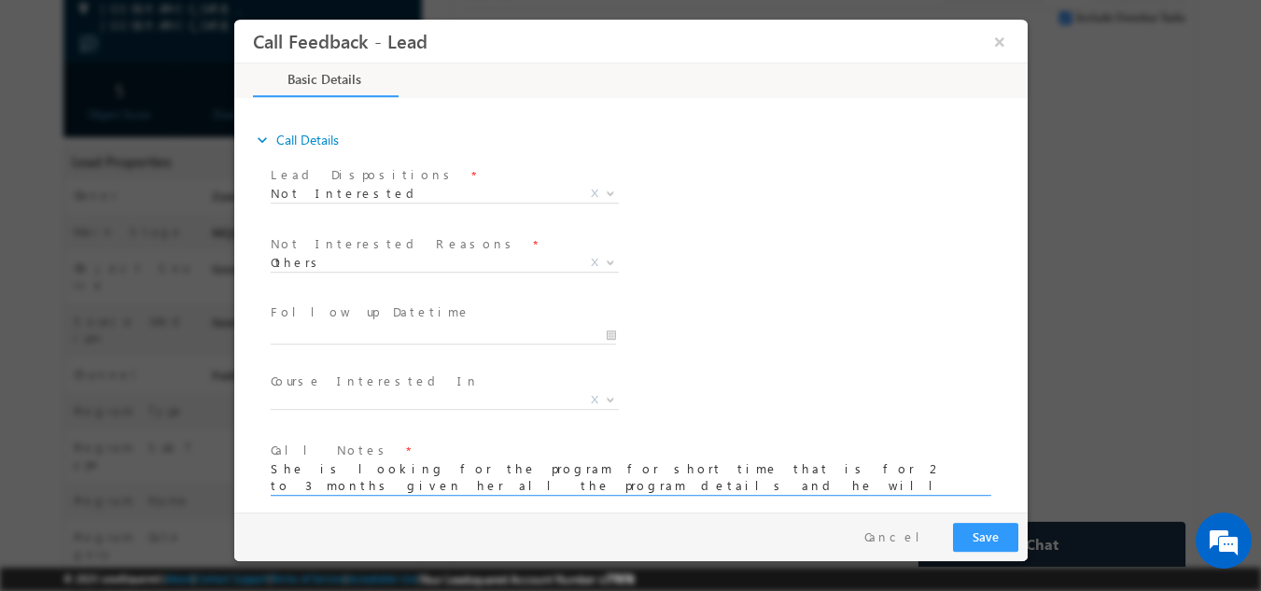
type textarea "She is looking for the program for short time that is for 2 to 3 months given h…"
click at [982, 532] on button "Save" at bounding box center [984, 536] width 65 height 29
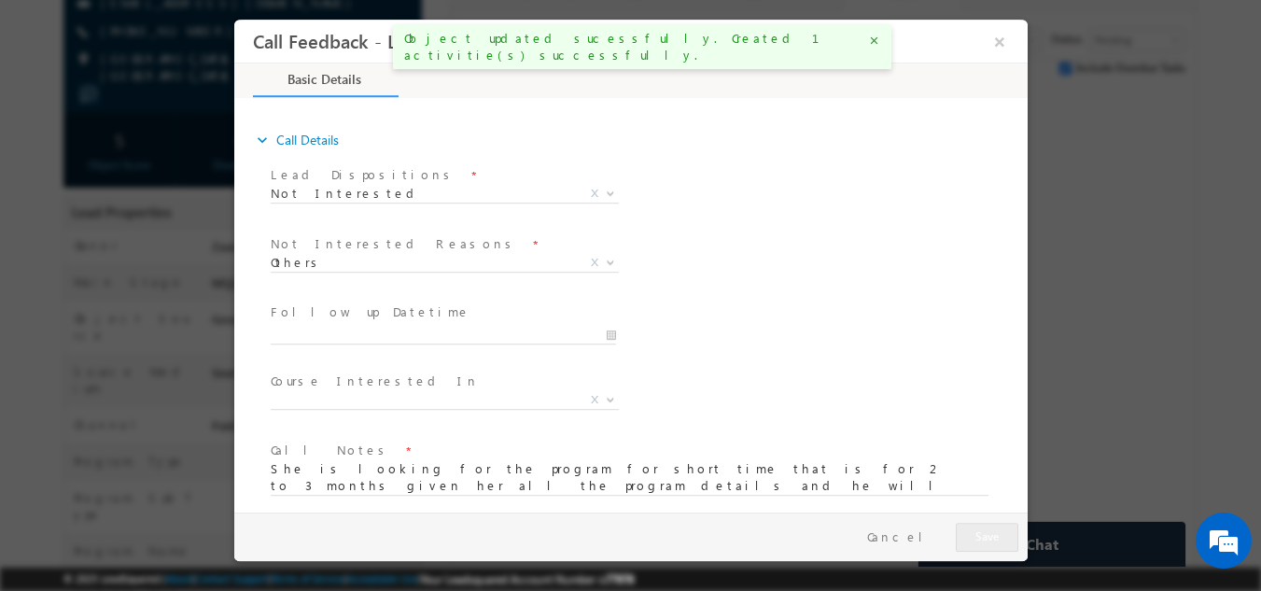
scroll to position [330, 0]
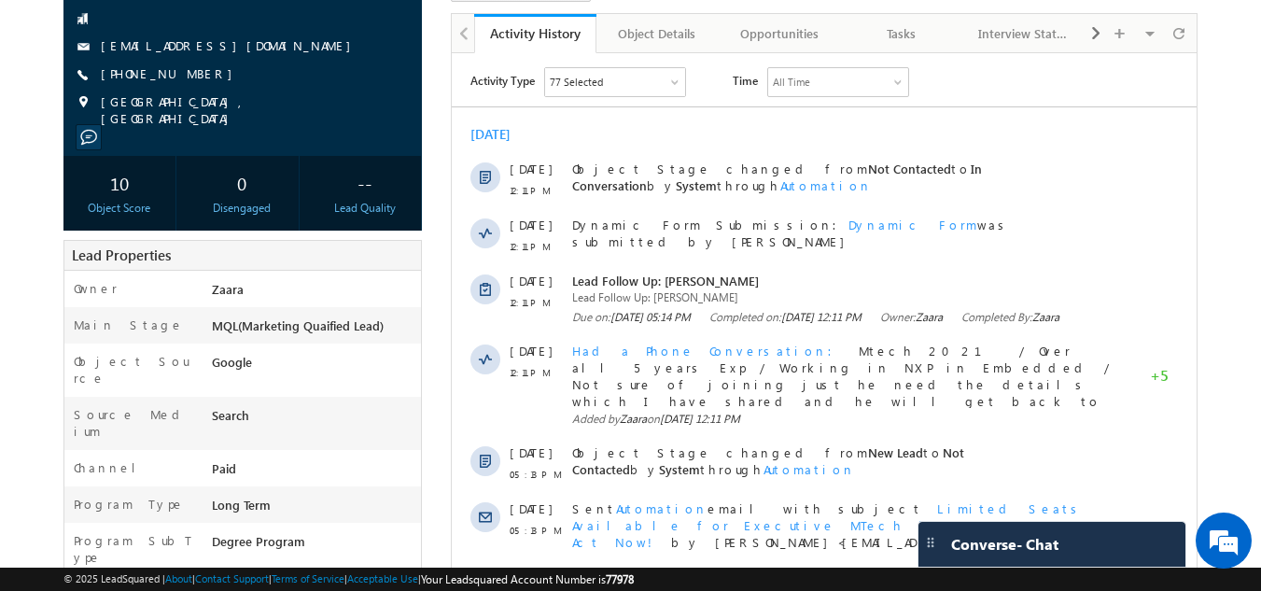
click at [189, 78] on div "+91-9539141469" at bounding box center [243, 74] width 341 height 19
copy div "+91-9539141469"
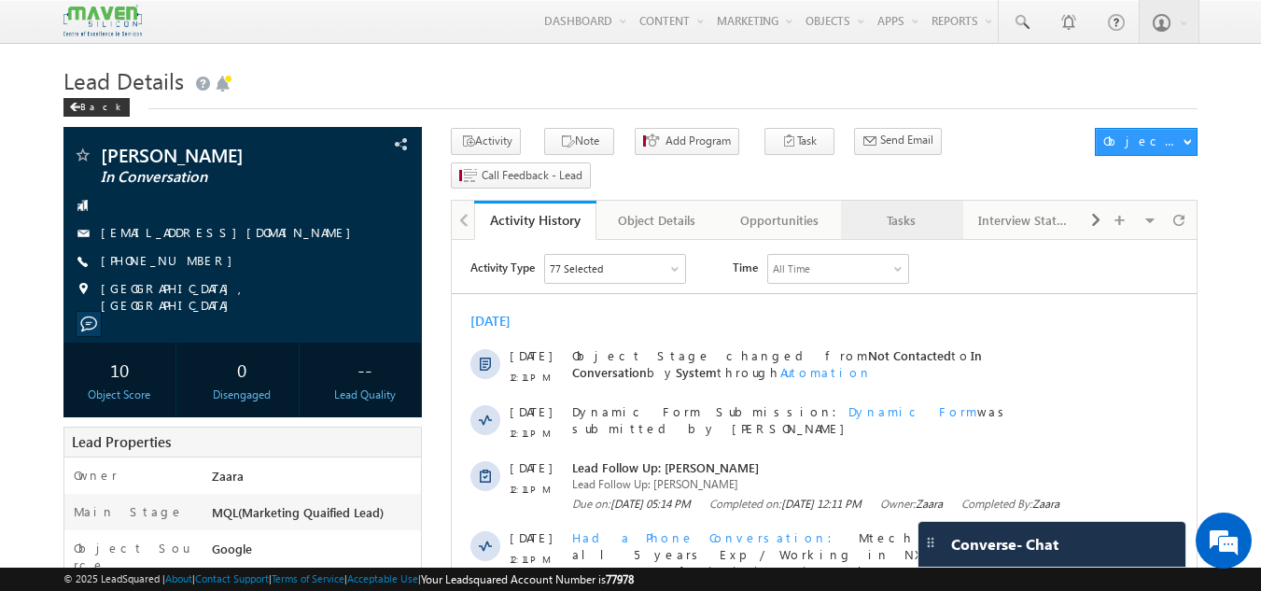
click at [922, 201] on link "Tasks" at bounding box center [902, 220] width 122 height 39
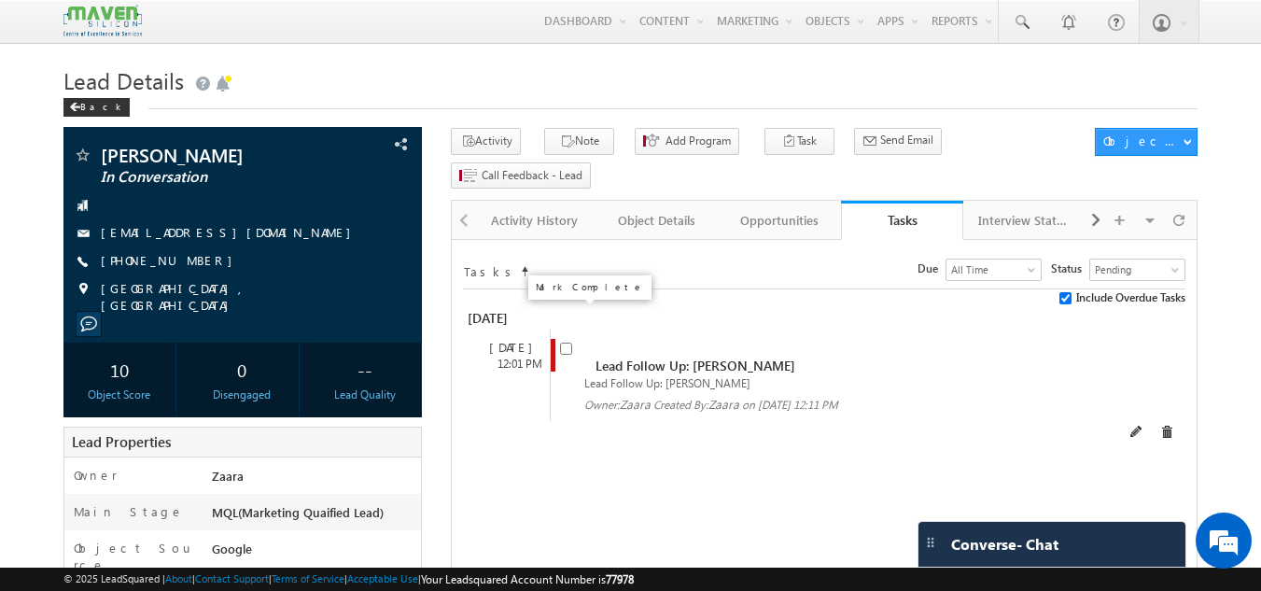
click at [564, 343] on input "checkbox" at bounding box center [566, 349] width 12 height 12
checkbox input "false"
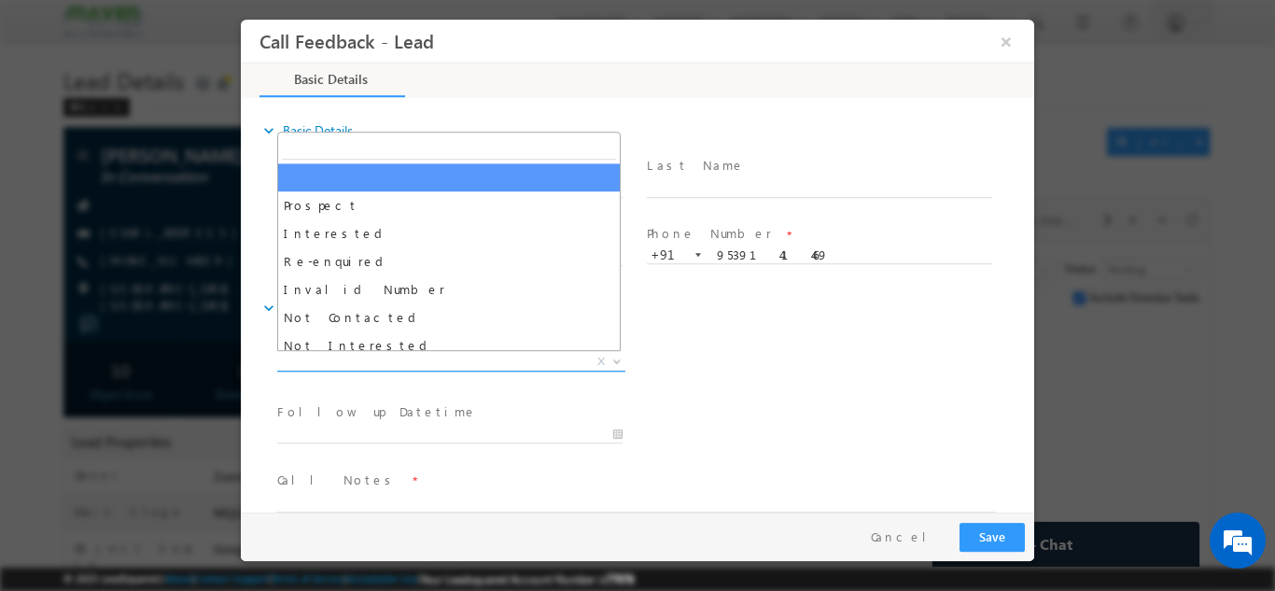
click at [332, 359] on span "X" at bounding box center [451, 361] width 348 height 19
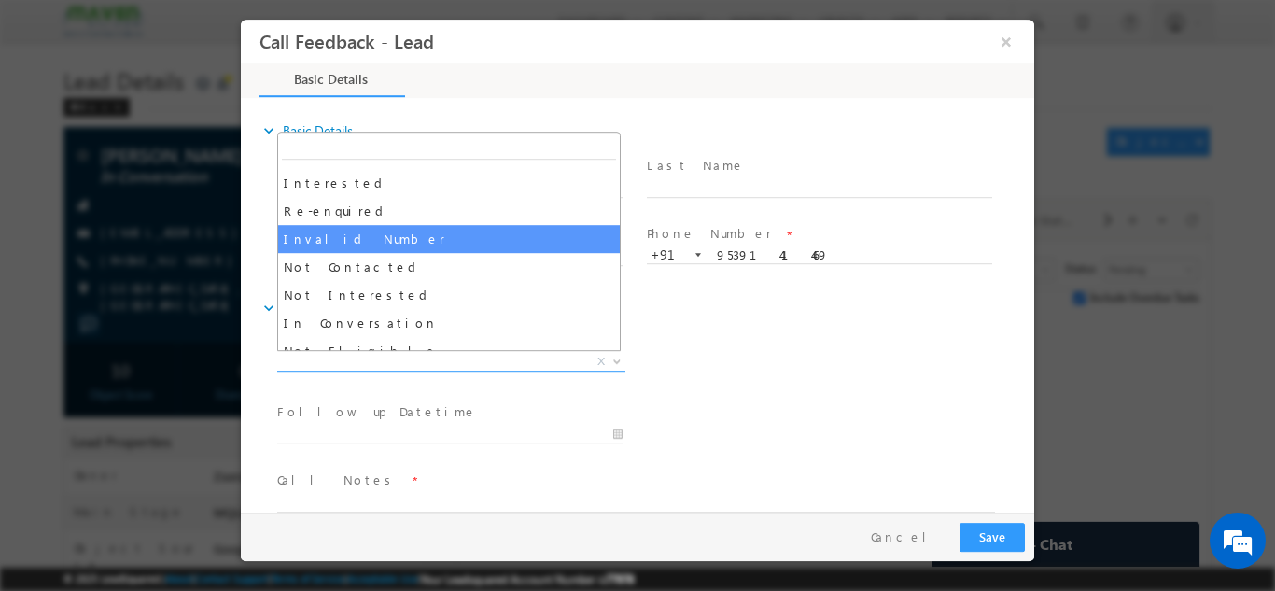
scroll to position [93, 0]
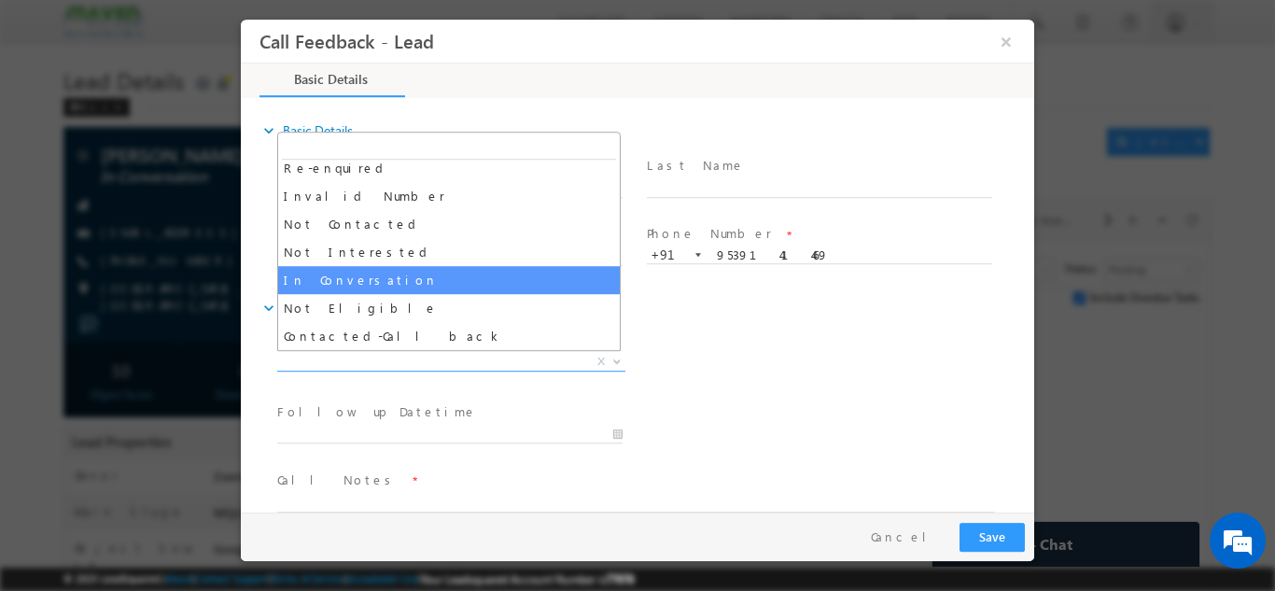
select select "In Conversation"
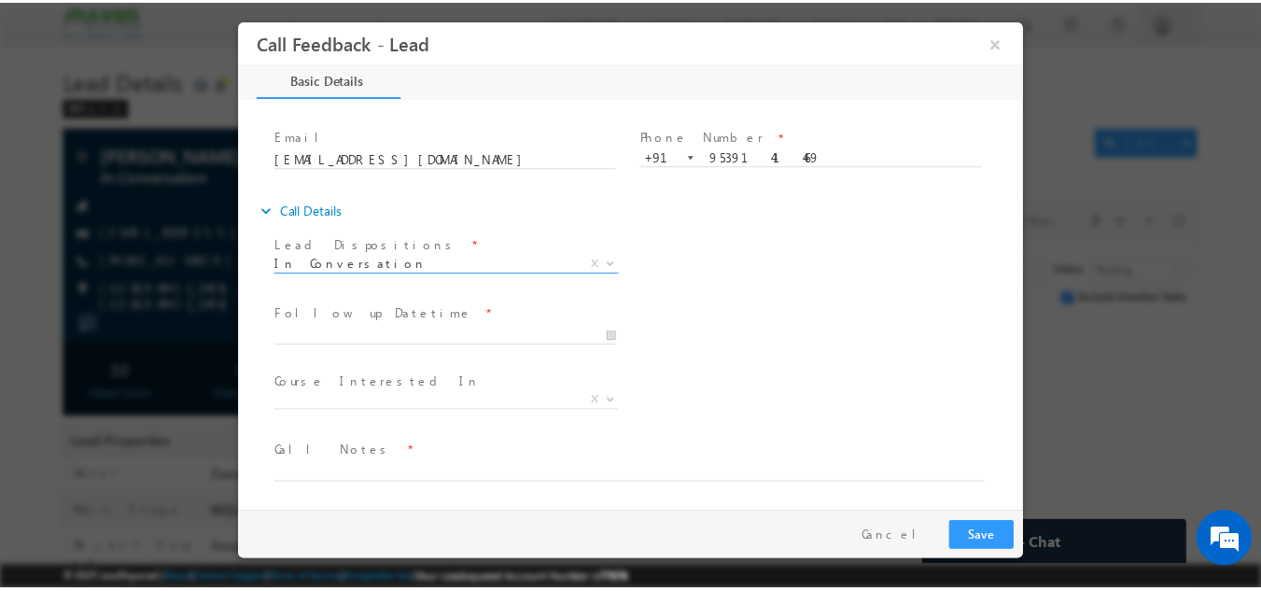
scroll to position [99, 0]
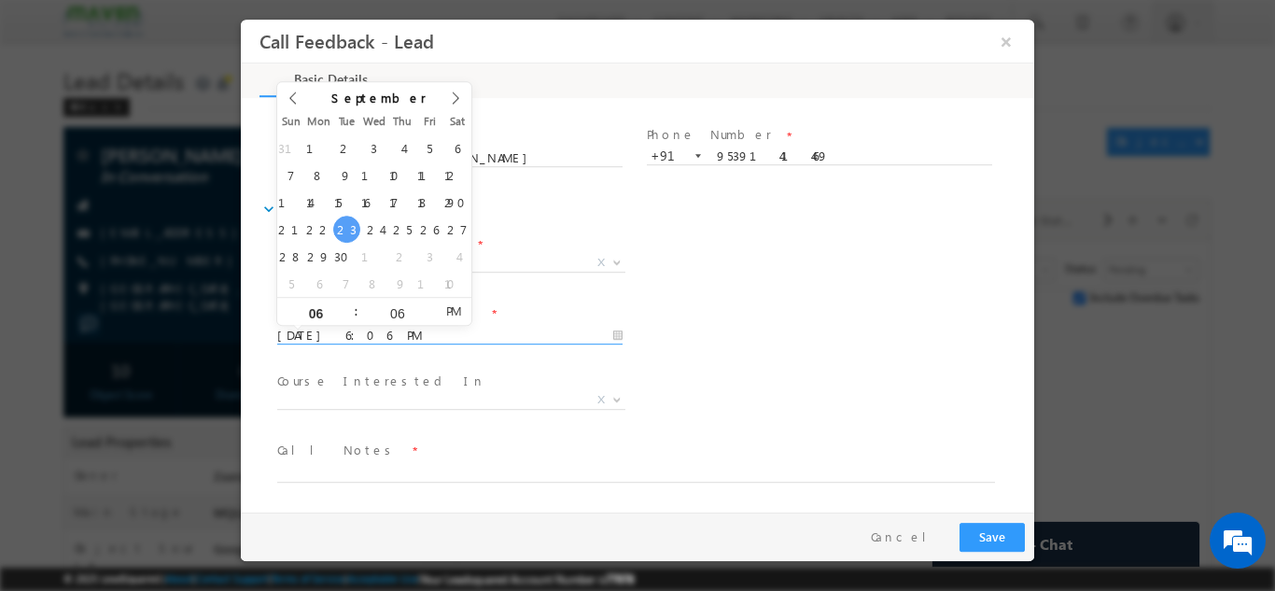
click at [343, 328] on input "23/09/2025 6:06 PM" at bounding box center [449, 335] width 345 height 19
type input "25/09/2025 6:06 PM"
click at [703, 319] on div "Follow up Datetime * 25/09/2025 6:06 PM Program Type * Long Term Short Term X" at bounding box center [653, 333] width 761 height 69
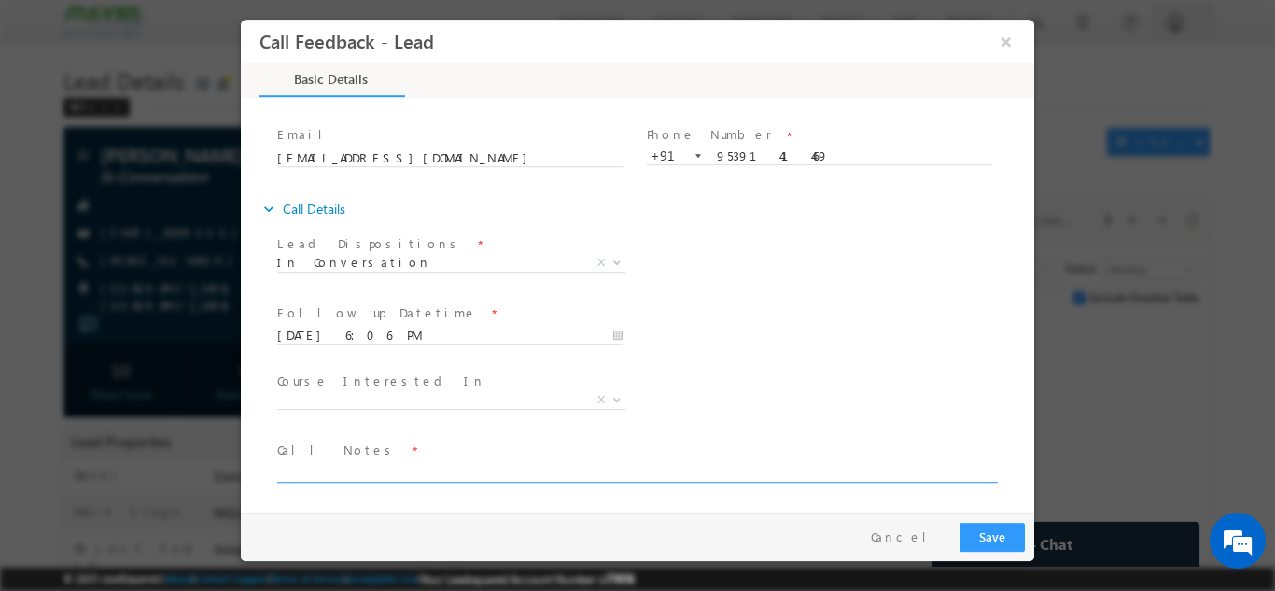
click at [353, 474] on textarea at bounding box center [636, 470] width 718 height 21
type textarea "NPU"
click at [1003, 544] on button "Save" at bounding box center [991, 536] width 65 height 29
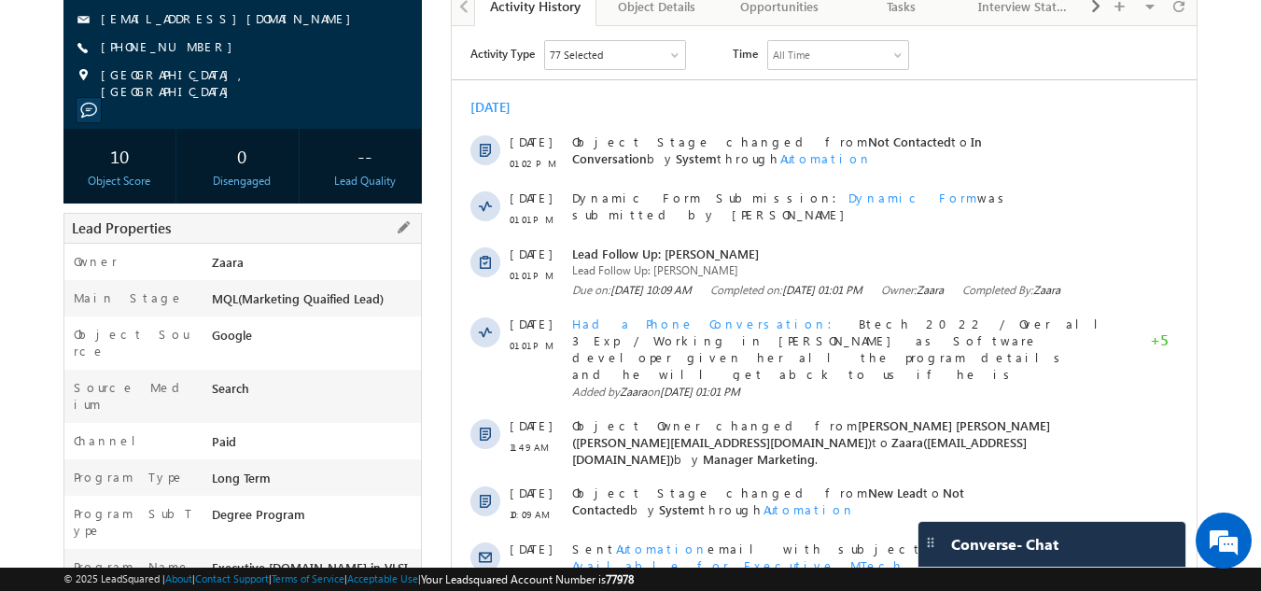
scroll to position [93, 0]
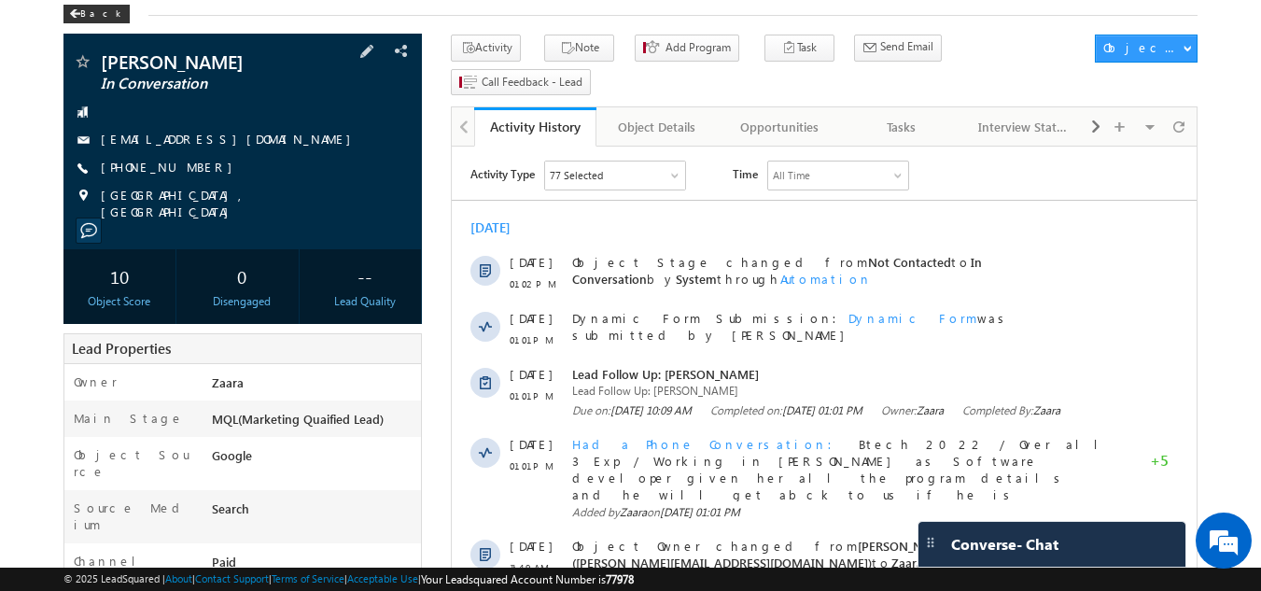
drag, startPoint x: 132, startPoint y: 170, endPoint x: 189, endPoint y: 171, distance: 57.9
click at [189, 171] on span "+91-9481733505" at bounding box center [171, 168] width 141 height 19
click at [244, 179] on div "Komal madikar In Conversation madikarkomal2000@gmail.com +91-9481733505" at bounding box center [243, 136] width 341 height 168
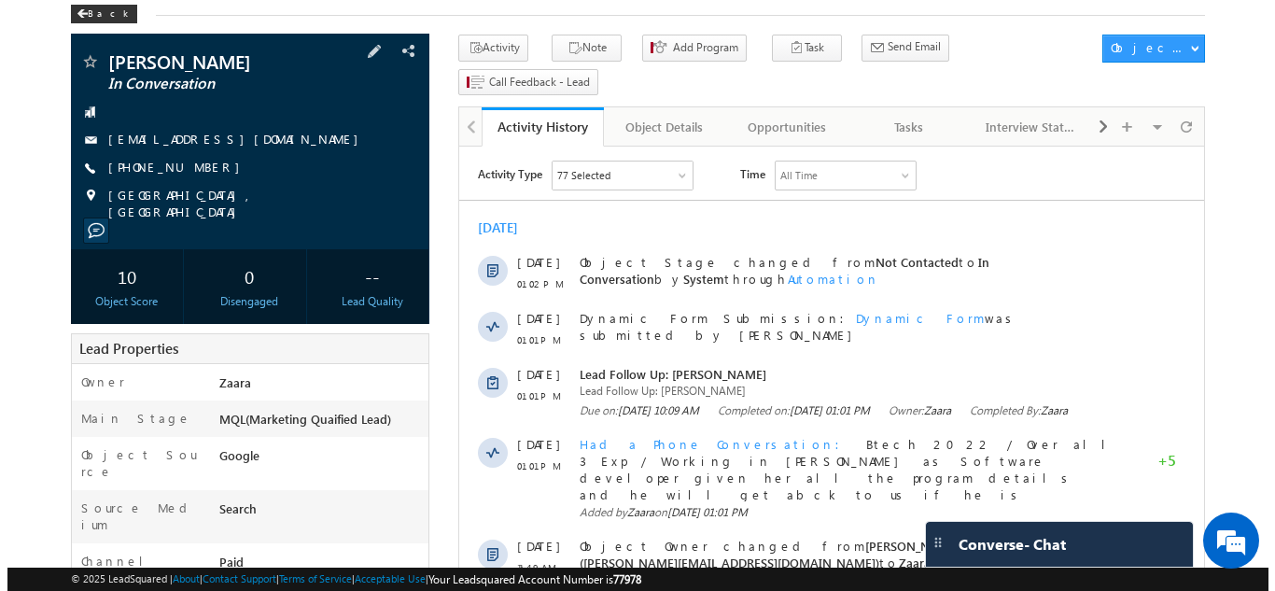
scroll to position [0, 0]
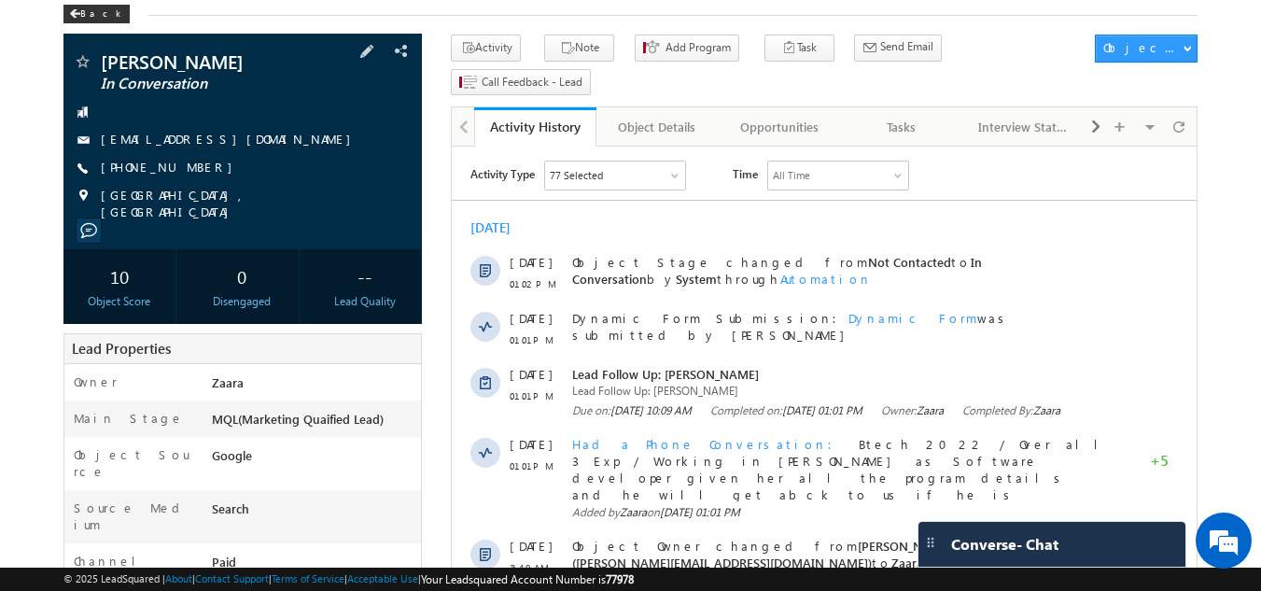
click at [189, 166] on div "+91-9481733505" at bounding box center [243, 168] width 341 height 19
copy div "+91-9481733505"
click at [925, 116] on div "Tasks" at bounding box center [901, 127] width 91 height 22
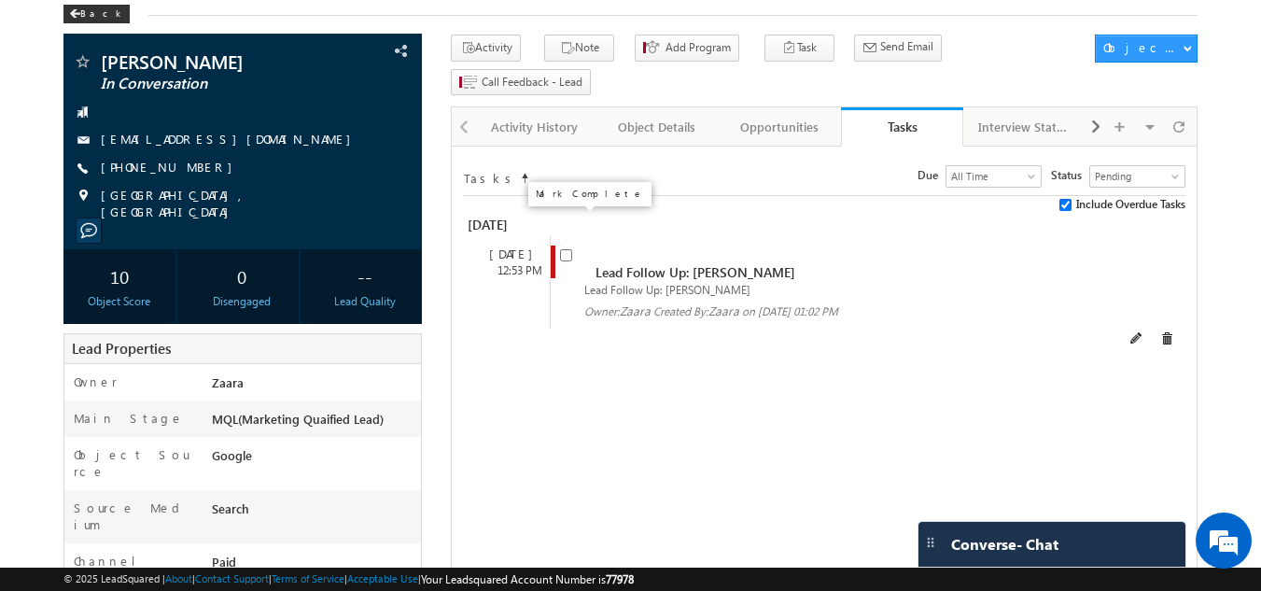
click at [572, 245] on span at bounding box center [566, 253] width 12 height 16
click at [565, 249] on input "checkbox" at bounding box center [566, 255] width 12 height 12
checkbox input "false"
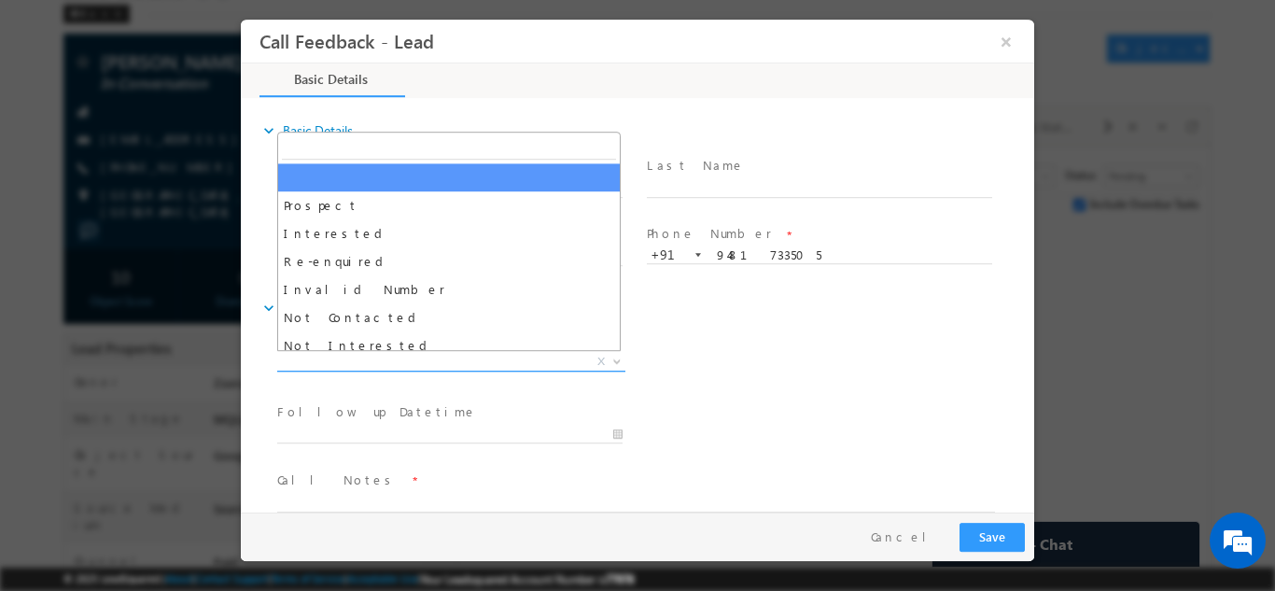
click at [316, 364] on span "X" at bounding box center [451, 361] width 348 height 19
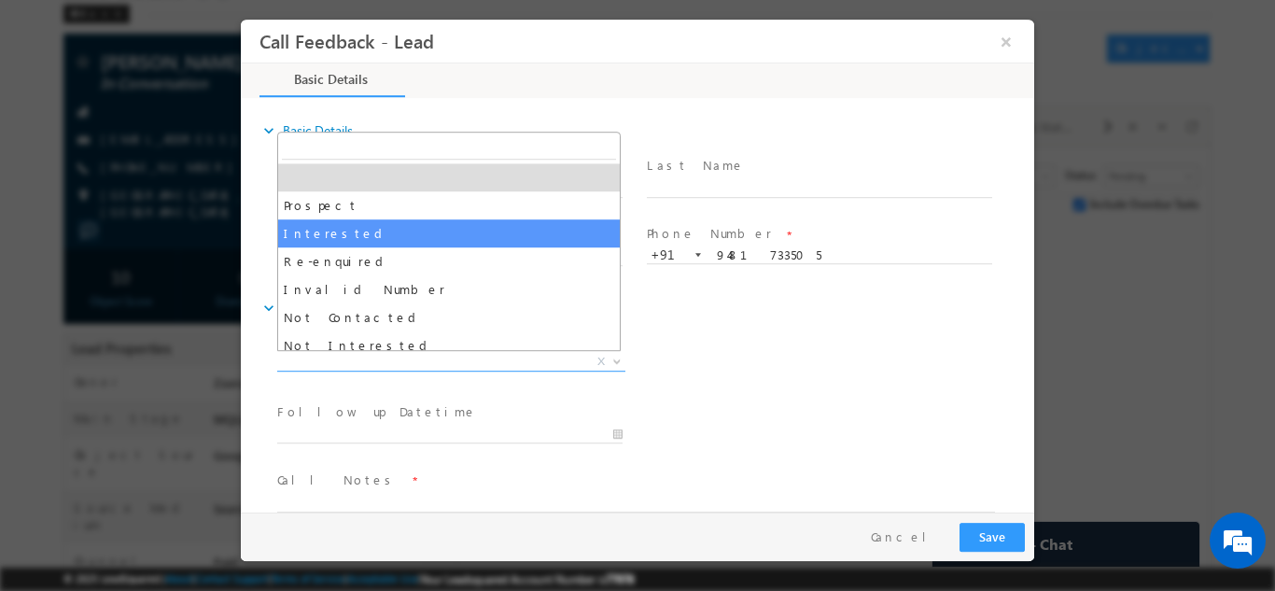
scroll to position [93, 0]
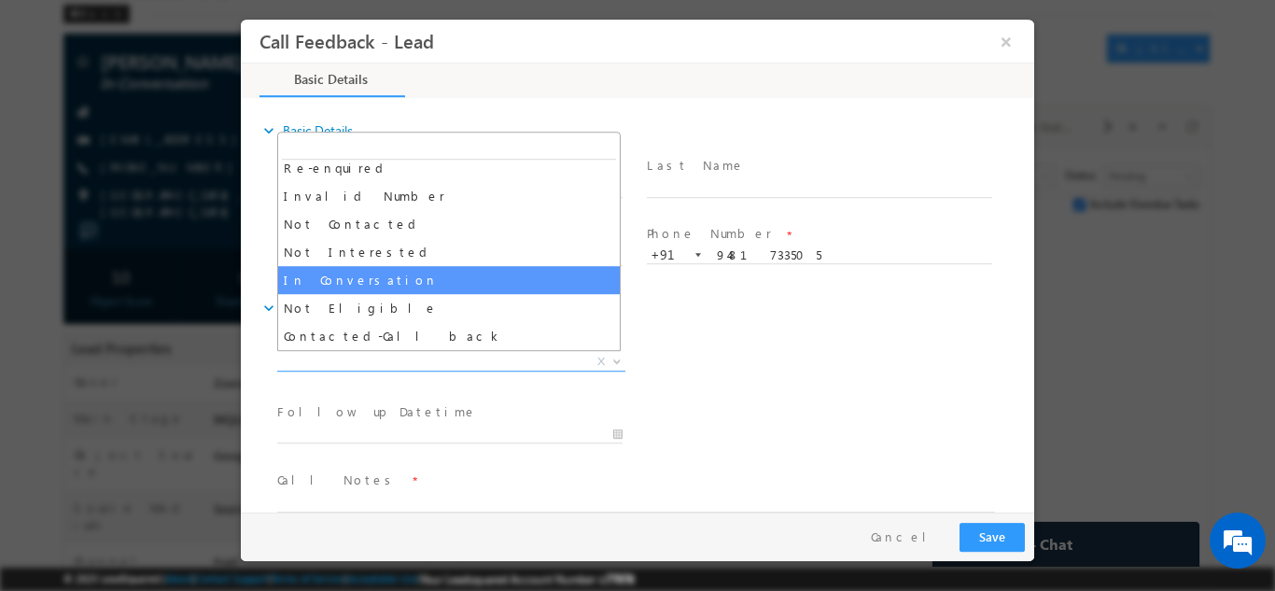
select select "In Conversation"
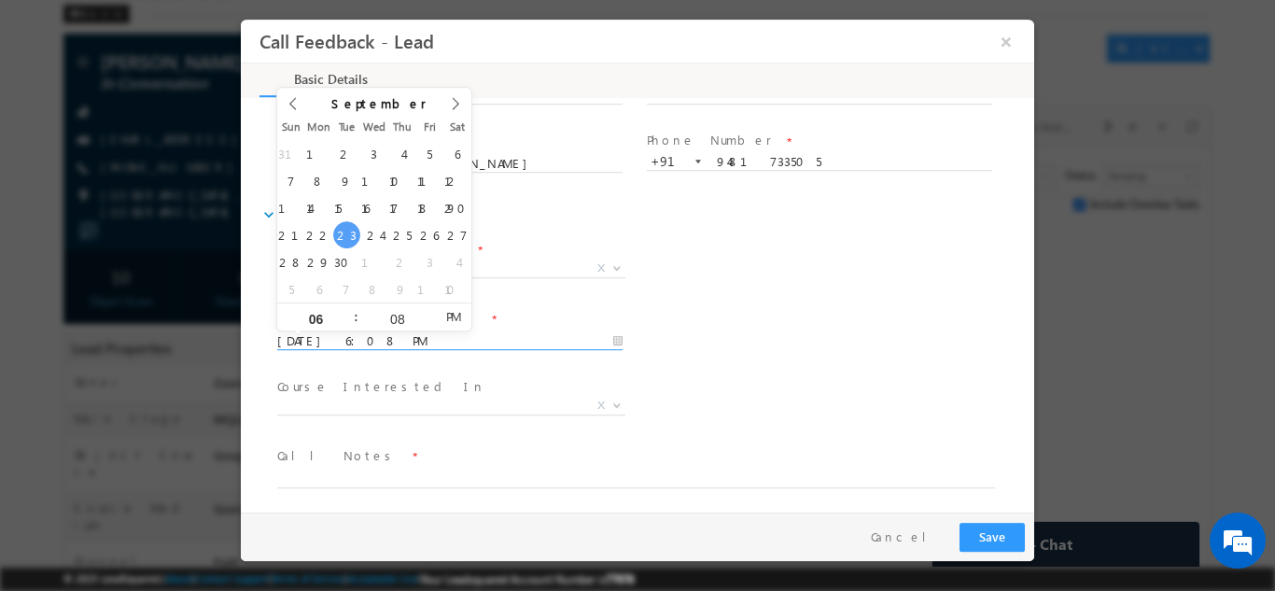
click at [358, 335] on input "23/09/2025 6:08 PM" at bounding box center [449, 340] width 345 height 19
type input "25/09/2025 6:08 PM"
click at [715, 380] on div "Course Interested In * Executive M.Tech in VLSI Design Advanced VLSI Design & V…" at bounding box center [653, 406] width 761 height 69
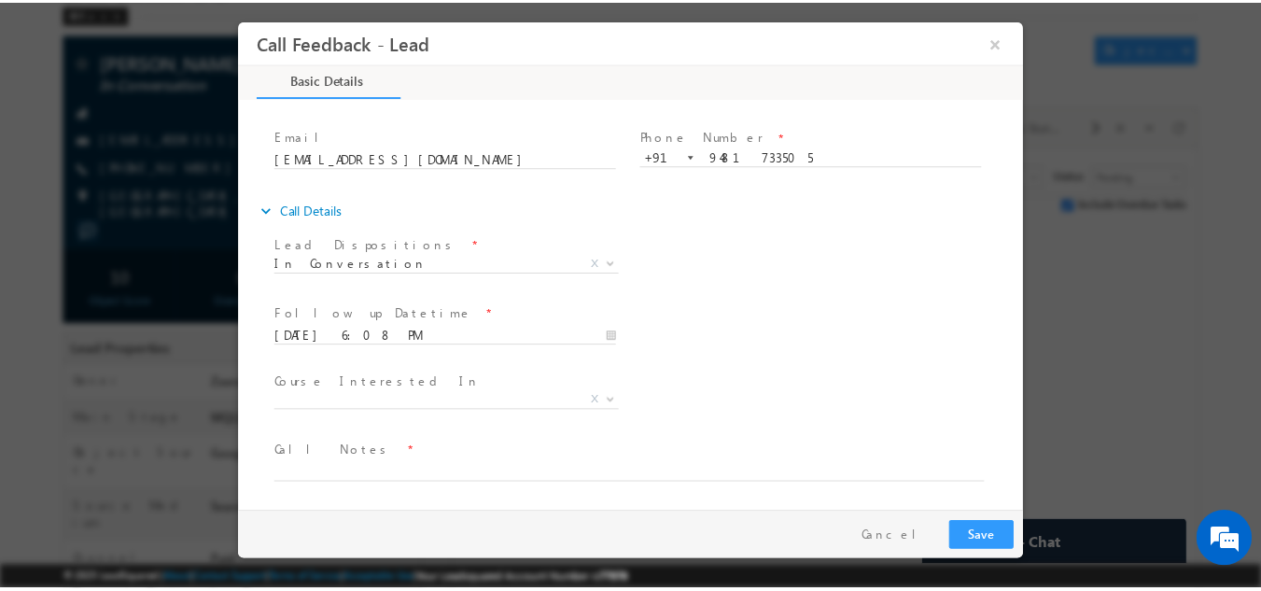
scroll to position [99, 0]
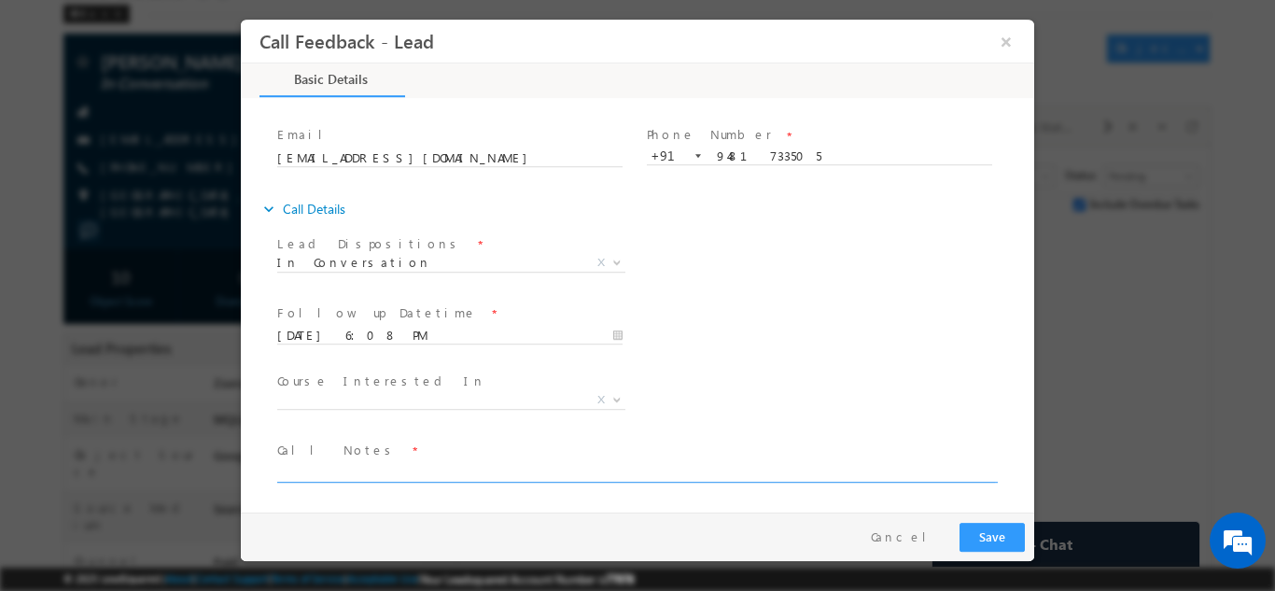
click at [380, 466] on textarea at bounding box center [636, 470] width 718 height 21
type textarea "NPU"
click at [995, 544] on button "Save" at bounding box center [991, 536] width 65 height 29
